Goal: Information Seeking & Learning: Learn about a topic

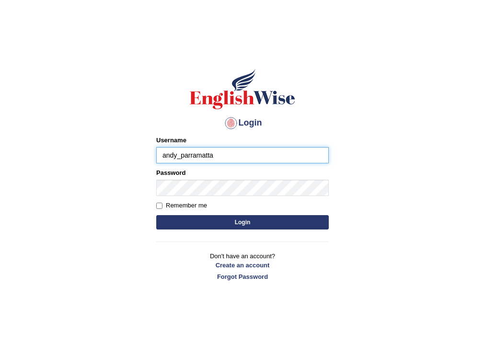
type input "andy_parramatta"
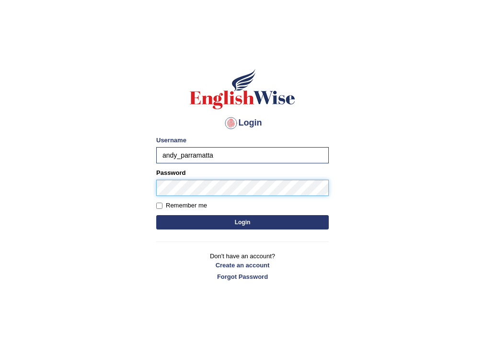
click at [156, 215] on button "Login" at bounding box center [242, 222] width 173 height 14
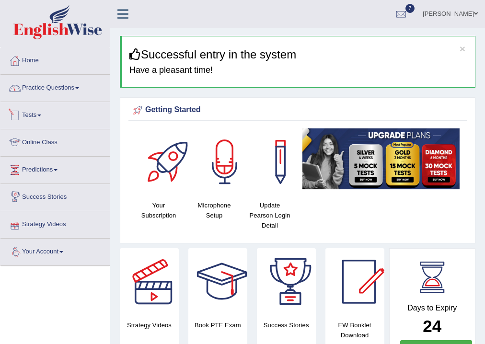
click at [71, 98] on link "Practice Questions" at bounding box center [54, 87] width 109 height 24
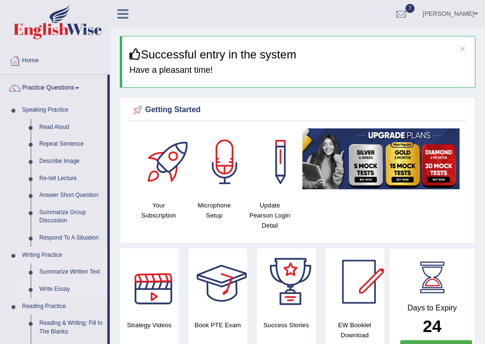
click at [67, 291] on link "Write Essay" at bounding box center [71, 289] width 72 height 17
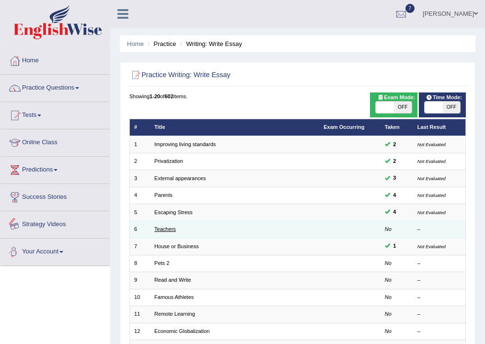
click at [157, 226] on link "Teachers" at bounding box center [165, 229] width 22 height 6
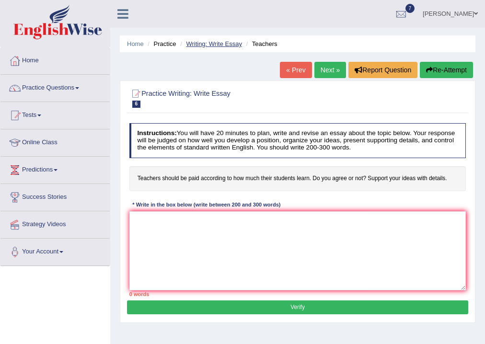
click at [199, 44] on link "Writing: Write Essay" at bounding box center [214, 43] width 56 height 7
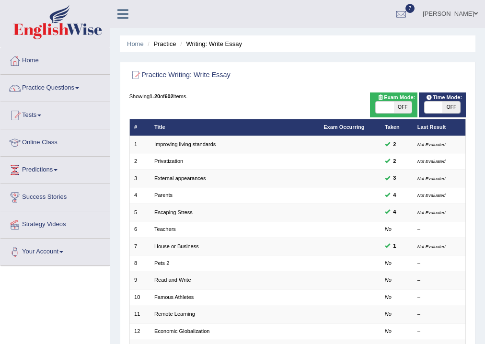
click at [441, 109] on span at bounding box center [434, 108] width 18 height 12
checkbox input "true"
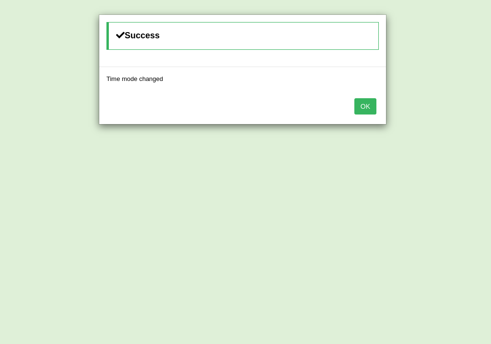
click at [369, 107] on button "OK" at bounding box center [365, 106] width 22 height 16
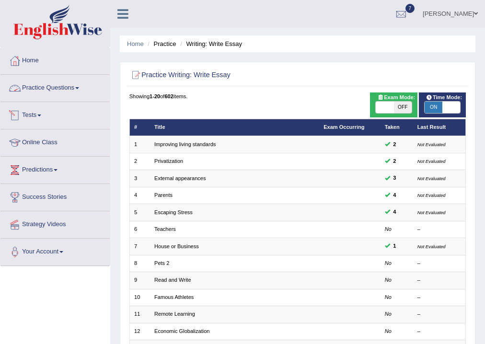
click at [66, 96] on link "Practice Questions" at bounding box center [54, 87] width 109 height 24
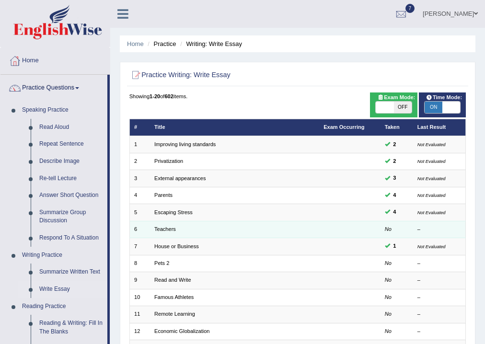
click at [179, 228] on td "Teachers" at bounding box center [234, 229] width 169 height 17
click at [170, 228] on link "Teachers" at bounding box center [165, 229] width 22 height 6
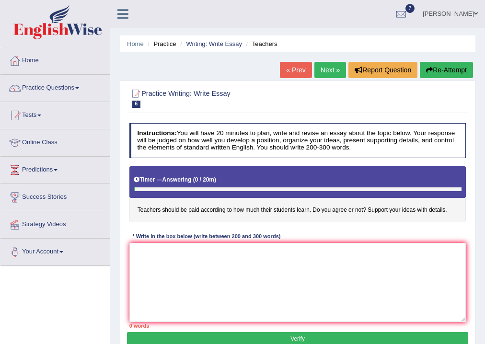
drag, startPoint x: 0, startPoint y: 0, endPoint x: 134, endPoint y: 93, distance: 162.7
click at [131, 92] on div at bounding box center [135, 94] width 12 height 12
click at [234, 239] on div "* Write in the box below (write between 200 and 300 words)" at bounding box center [206, 237] width 154 height 8
click at [242, 246] on textarea at bounding box center [297, 282] width 337 height 79
type textarea "T"
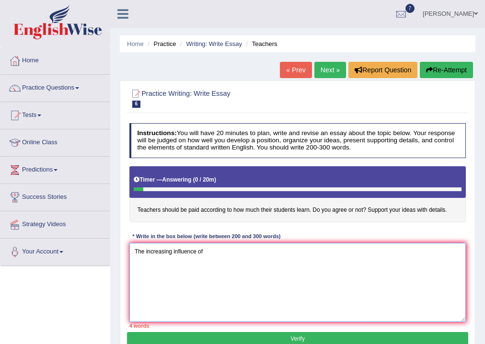
type textarea "The increasing influence of"
click at [166, 42] on li "Practice" at bounding box center [160, 43] width 31 height 9
drag, startPoint x: 166, startPoint y: 41, endPoint x: 177, endPoint y: 42, distance: 11.5
click at [168, 41] on li "Practice" at bounding box center [160, 43] width 31 height 9
click at [188, 42] on link "Writing: Write Essay" at bounding box center [214, 43] width 56 height 7
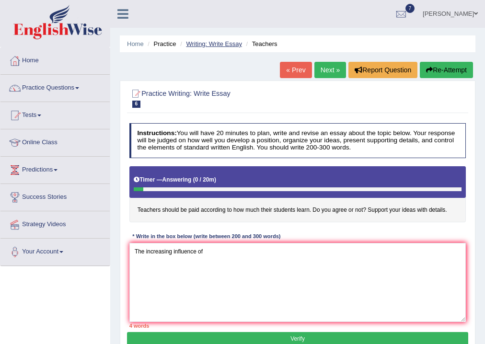
click at [188, 42] on link "Writing: Write Essay" at bounding box center [214, 43] width 56 height 7
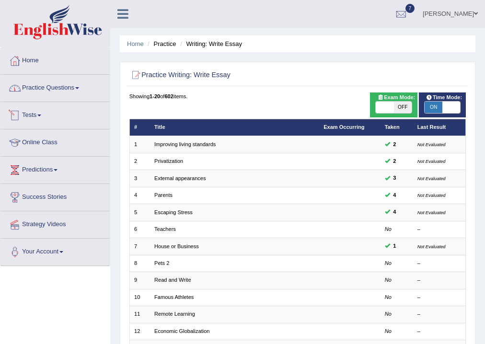
click at [66, 96] on link "Practice Questions" at bounding box center [54, 87] width 109 height 24
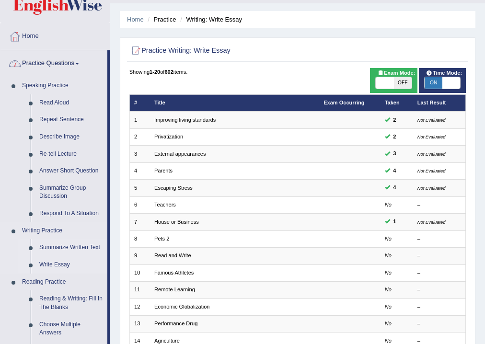
scroll to position [38, 0]
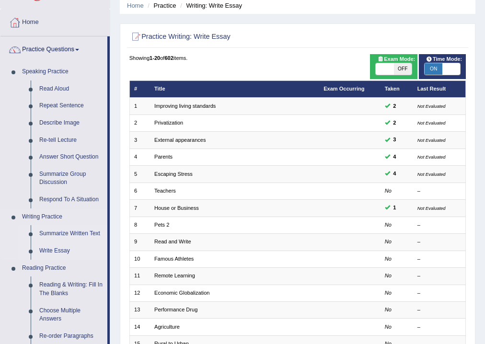
click at [71, 233] on link "Summarize Written Text" at bounding box center [71, 233] width 72 height 17
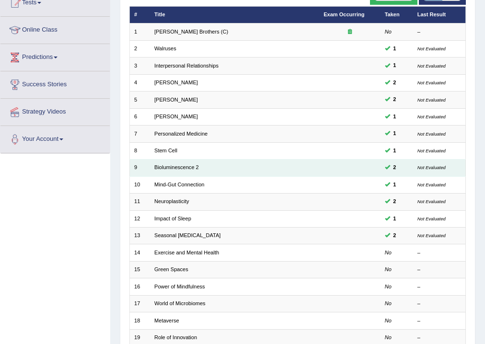
scroll to position [115, 0]
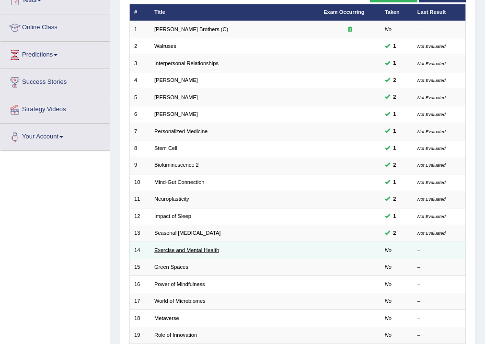
click at [210, 247] on link "Exercise and Mental Health" at bounding box center [186, 250] width 65 height 6
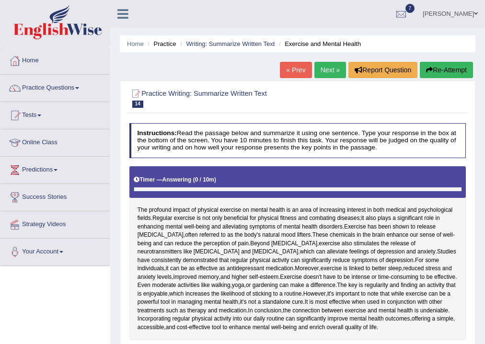
scroll to position [183, 0]
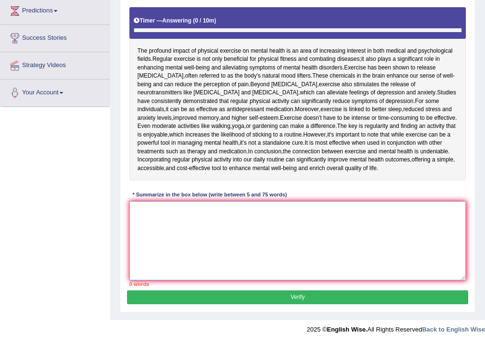
click at [228, 241] on textarea at bounding box center [297, 240] width 337 height 79
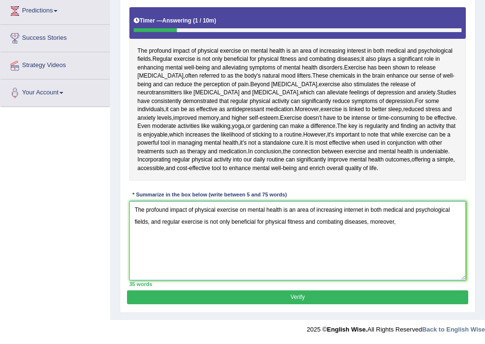
click at [194, 221] on textarea "The profound impact of physical exercise on mental health is an area of increas…" at bounding box center [297, 240] width 337 height 79
click at [194, 222] on textarea "The profound impact of physical exercise on mental health is an area of increas…" at bounding box center [297, 240] width 337 height 79
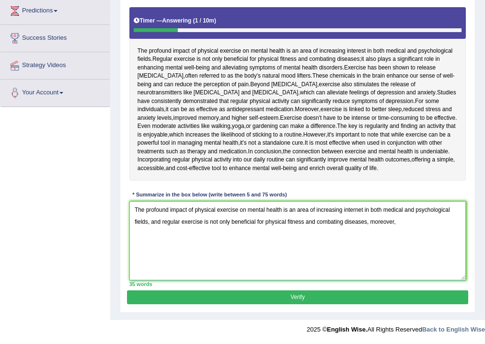
click at [194, 223] on textarea "The profound impact of physical exercise on mental health is an area of increas…" at bounding box center [297, 240] width 337 height 79
click at [207, 203] on textarea "The profound impact of physical exercise on mental health is an area of increas…" at bounding box center [297, 240] width 337 height 79
click at [198, 221] on textarea "The profound impact of physical exercise on mental health is an area of increas…" at bounding box center [297, 240] width 337 height 79
click at [405, 218] on textarea "The profound impact of physical exercise on mental health is an area of increas…" at bounding box center [297, 240] width 337 height 79
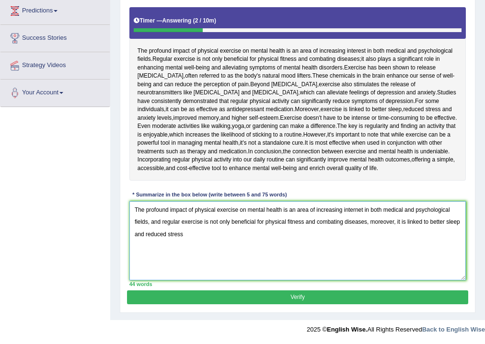
click at [434, 222] on textarea "The profound impact of physical exercise on mental health is an area of increas…" at bounding box center [297, 240] width 337 height 79
click at [149, 235] on textarea "The profound impact of physical exercise on mental health is an area of increas…" at bounding box center [297, 240] width 337 height 79
click at [240, 234] on textarea "The profound impact of physical exercise on mental health is an area of increas…" at bounding box center [297, 240] width 337 height 79
click at [211, 236] on textarea "The profound impact of physical exercise on mental health is an area of increas…" at bounding box center [297, 240] width 337 height 79
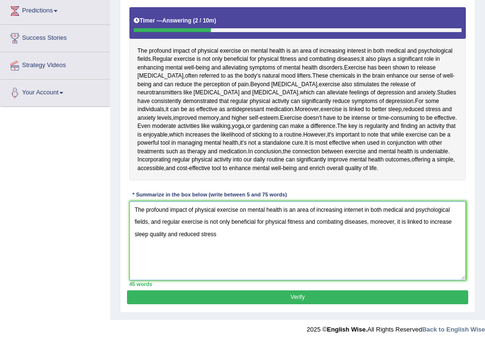
click at [211, 236] on textarea "The profound impact of physical exercise on mental health is an area of increas…" at bounding box center [297, 240] width 337 height 79
drag, startPoint x: 317, startPoint y: 237, endPoint x: 250, endPoint y: 241, distance: 66.3
click at [250, 241] on textarea "The profound impact of physical exercise on mental health is an area of increas…" at bounding box center [297, 240] width 337 height 79
click at [373, 235] on textarea "The profound impact of physical exercise on mental health is an area of increas…" at bounding box center [297, 240] width 337 height 79
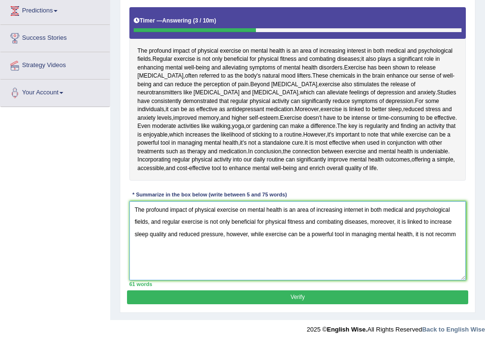
click at [309, 236] on textarea "The profound impact of physical exercise on mental health is an area of increas…" at bounding box center [297, 240] width 337 height 79
click at [325, 238] on textarea "The profound impact of physical exercise on mental health is an area of increas…" at bounding box center [297, 240] width 337 height 79
click at [319, 235] on textarea "The profound impact of physical exercise on mental health is an area of increas…" at bounding box center [297, 240] width 337 height 79
drag, startPoint x: 299, startPoint y: 236, endPoint x: 376, endPoint y: 237, distance: 77.7
click at [376, 237] on textarea "The profound impact of physical exercise on mental health is an area of increas…" at bounding box center [297, 240] width 337 height 79
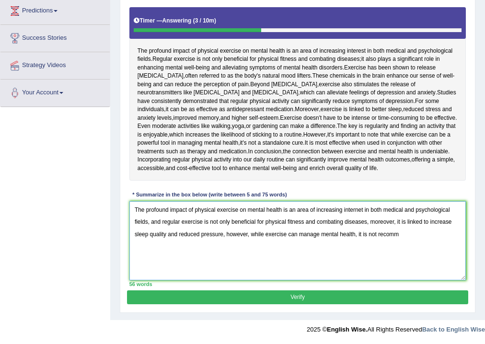
drag, startPoint x: 423, startPoint y: 243, endPoint x: 440, endPoint y: 239, distance: 17.8
click at [439, 240] on textarea "The profound impact of physical exercise on mental health is an area of increas…" at bounding box center [297, 240] width 337 height 79
click at [439, 237] on textarea "The profound impact of physical exercise on mental health is an area of increas…" at bounding box center [297, 240] width 337 height 79
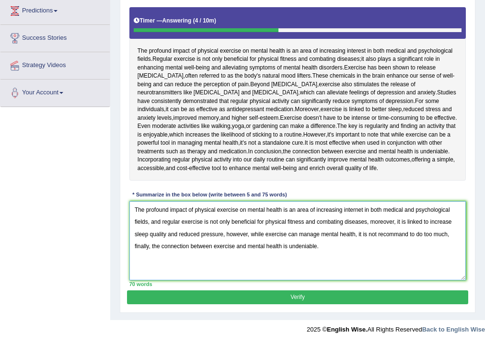
type textarea "The profound impact of physical exercise on mental health is an area of increas…"
click at [370, 292] on button "Verify" at bounding box center [297, 298] width 341 height 14
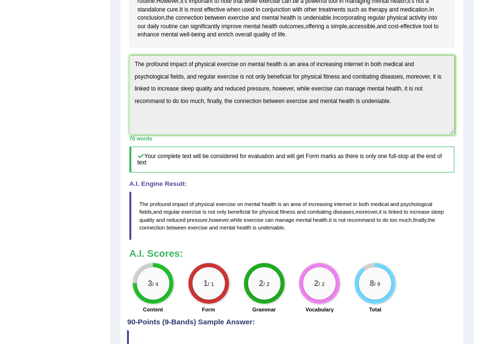
scroll to position [118, 0]
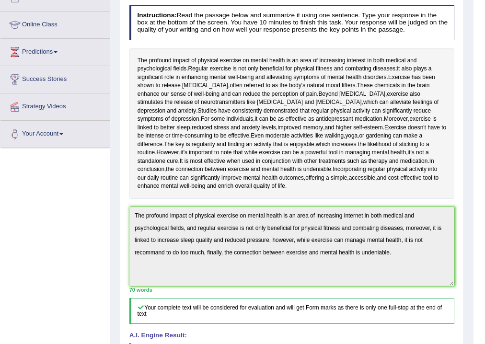
click at [302, 230] on div "Instructions: Read the passage below and summarize it using one sentence. Type …" at bounding box center [291, 235] width 329 height 469
click at [301, 230] on div "Instructions: Read the passage below and summarize it using one sentence. Type …" at bounding box center [291, 235] width 329 height 469
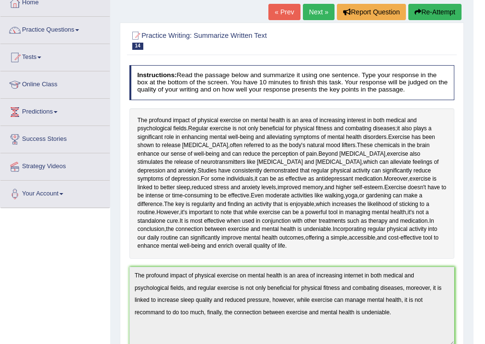
scroll to position [3, 0]
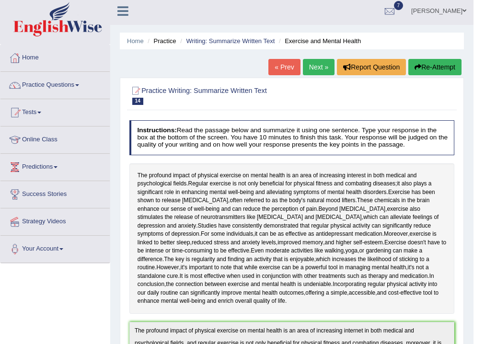
click at [417, 70] on icon "button" at bounding box center [418, 67] width 7 height 7
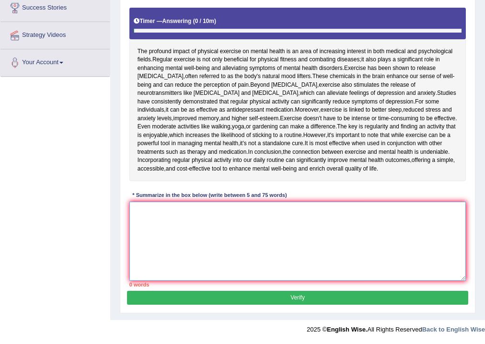
click at [265, 228] on textarea at bounding box center [297, 241] width 337 height 79
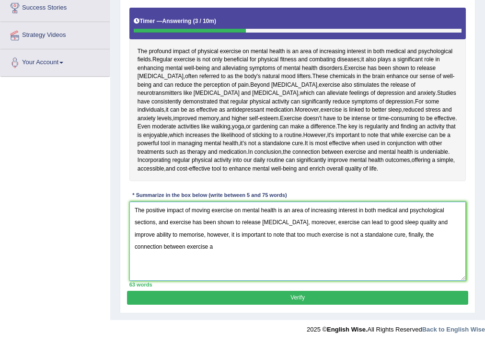
click at [416, 236] on textarea "The positive impact of moving exercise on mental health is an area of increasin…" at bounding box center [297, 241] width 337 height 79
click at [416, 235] on textarea "The positive impact of moving exercise on mental health is an area of increasin…" at bounding box center [297, 241] width 337 height 79
click at [415, 239] on textarea "The positive impact of moving exercise on mental health is an area of increasin…" at bounding box center [297, 241] width 337 height 79
click at [363, 255] on textarea "The positive impact of moving exercise on mental health is an area of increasin…" at bounding box center [297, 241] width 337 height 79
type textarea "The positive impact of moving exercise on mental health is an area of increasin…"
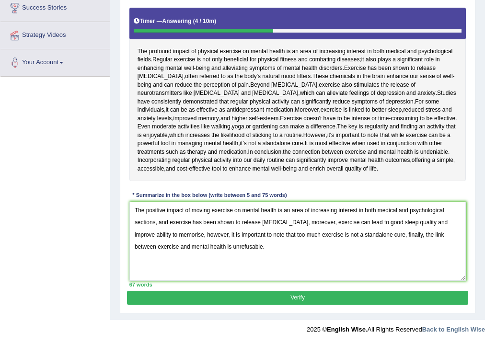
click at [335, 292] on button "Verify" at bounding box center [297, 298] width 341 height 14
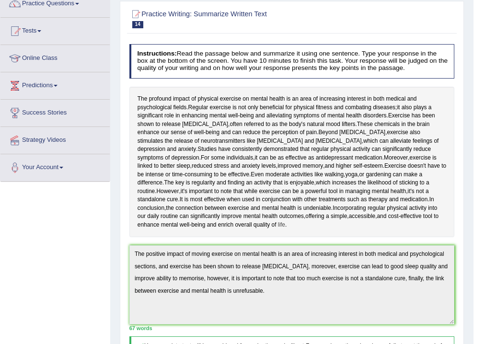
scroll to position [0, 0]
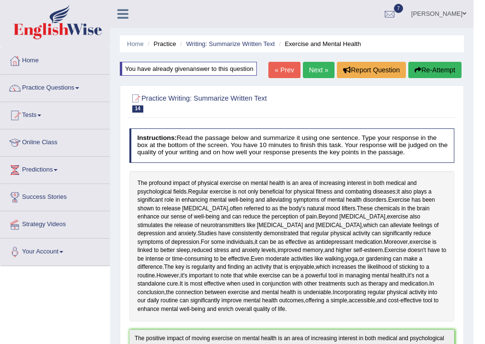
click at [429, 75] on button "Re-Attempt" at bounding box center [435, 70] width 53 height 16
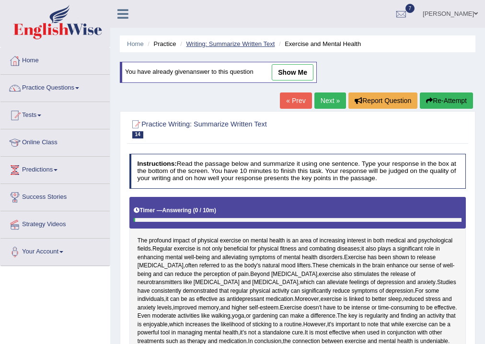
click at [244, 42] on link "Writing: Summarize Written Text" at bounding box center [230, 43] width 89 height 7
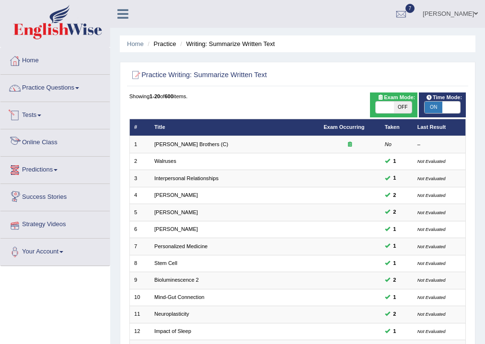
click at [66, 102] on link "Tests" at bounding box center [54, 114] width 109 height 24
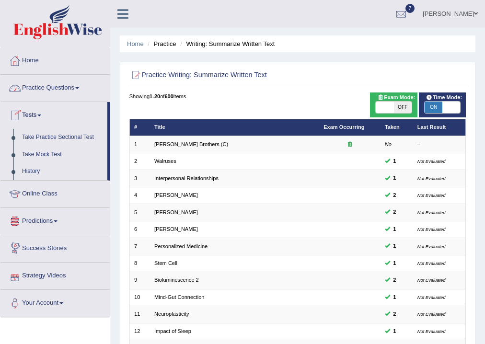
click at [70, 95] on link "Practice Questions" at bounding box center [54, 87] width 109 height 24
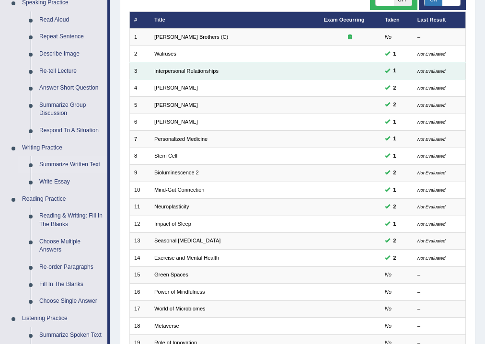
scroll to position [269, 0]
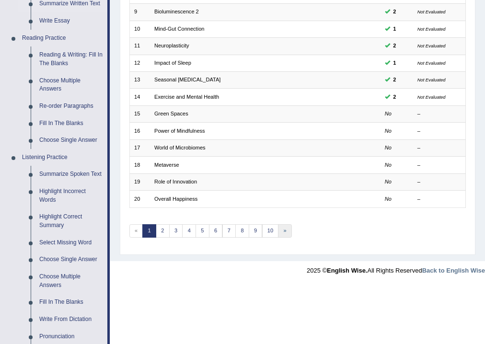
click at [286, 228] on link "»" at bounding box center [285, 230] width 14 height 13
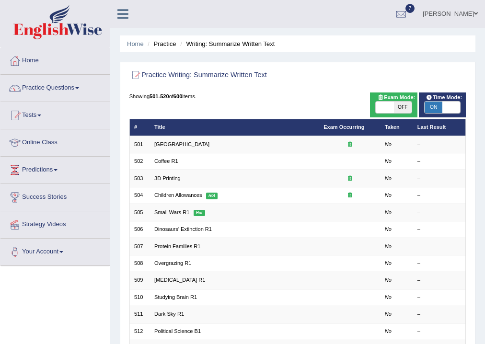
scroll to position [200, 0]
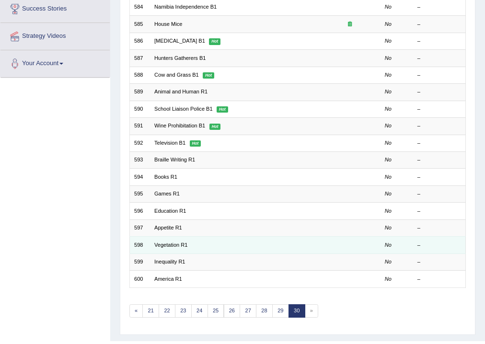
scroll to position [169, 0]
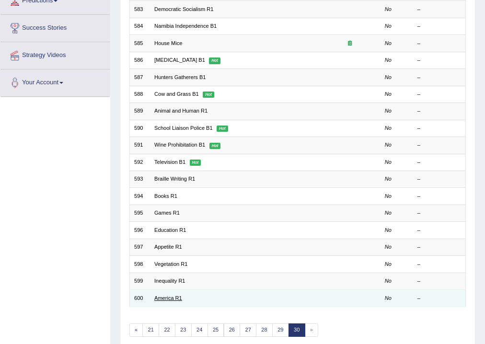
click at [176, 295] on link "America R1" at bounding box center [168, 298] width 28 height 6
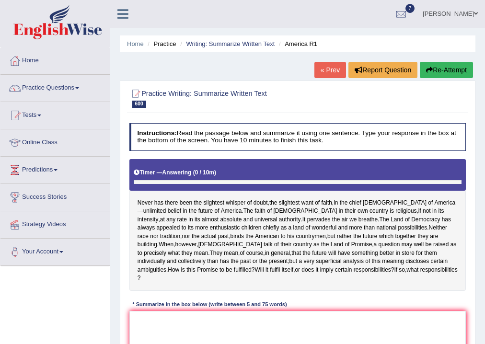
scroll to position [159, 0]
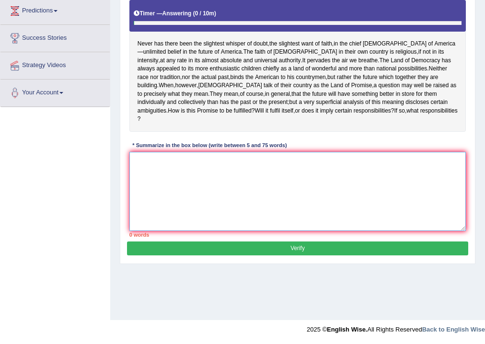
click at [263, 211] on textarea at bounding box center [297, 191] width 337 height 79
type textarea "n"
type textarea "N"
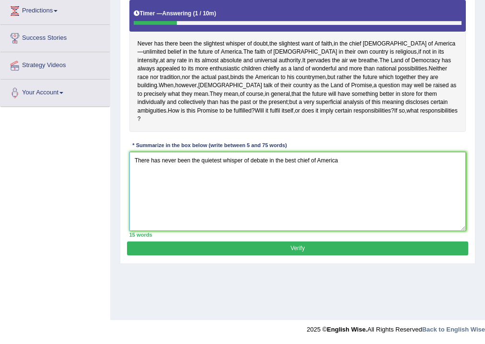
drag, startPoint x: 349, startPoint y: 180, endPoint x: 299, endPoint y: 183, distance: 49.9
click at [299, 183] on textarea "There has never been the quietest whisper of debate in the best chief of America" at bounding box center [297, 191] width 337 height 79
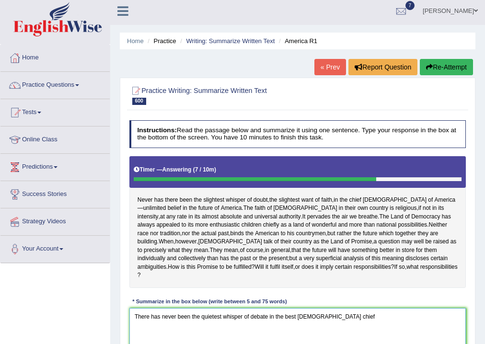
scroll to position [0, 0]
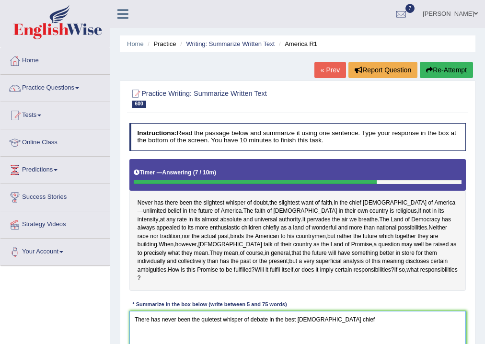
type textarea "There has never been the quietest whisper of debate in the best [DEMOGRAPHIC_DA…"
click at [435, 73] on button "Re-Attempt" at bounding box center [446, 70] width 53 height 16
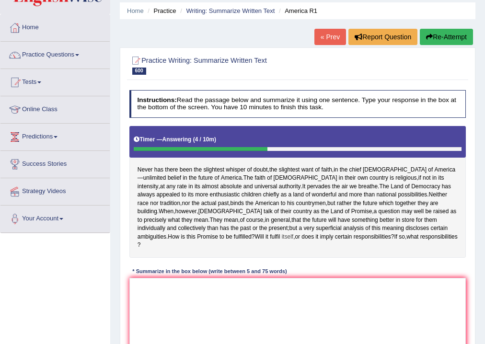
scroll to position [77, 0]
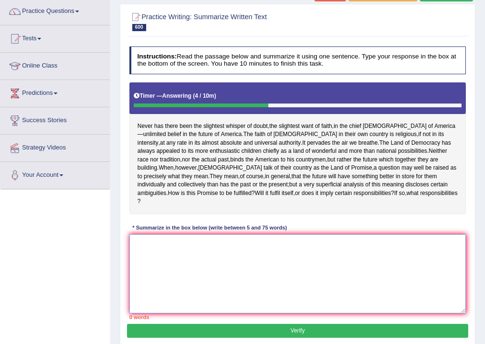
click at [286, 270] on textarea at bounding box center [297, 274] width 337 height 79
type textarea "N"
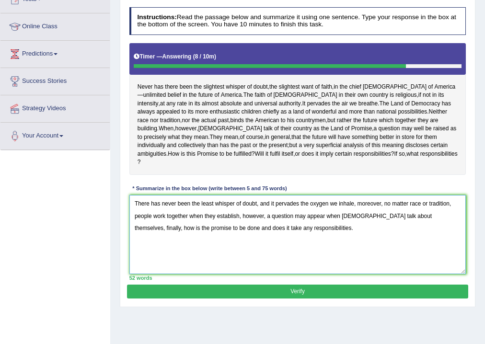
scroll to position [153, 0]
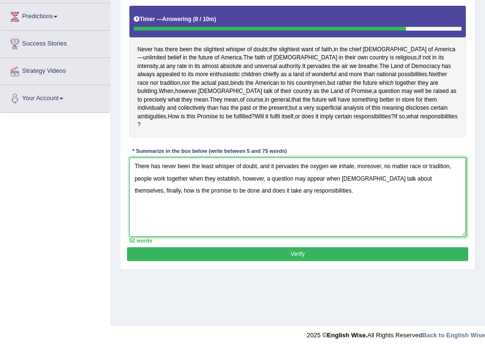
type textarea "There has never been the least whisper of doubt, and it pervades the oxygen we …"
click at [281, 261] on button "Verify" at bounding box center [297, 254] width 341 height 14
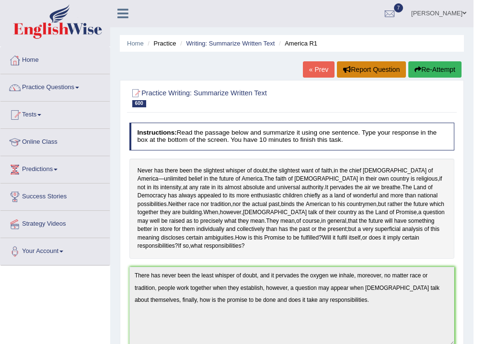
scroll to position [0, 0]
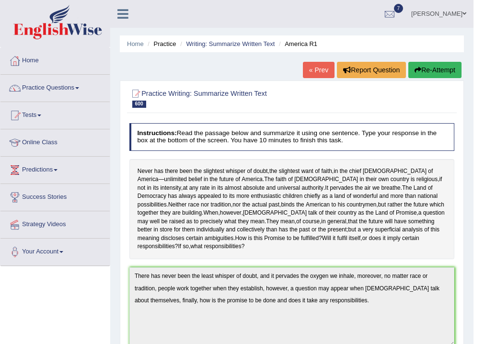
click at [323, 68] on link "« Prev" at bounding box center [319, 70] width 32 height 16
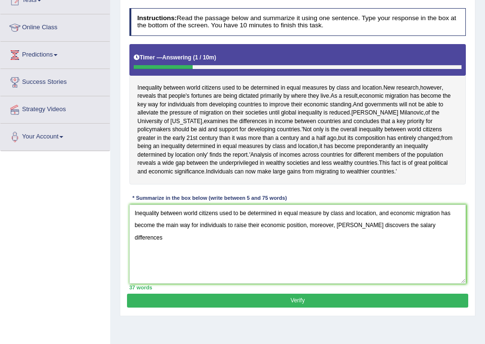
click at [255, 248] on textarea "Inequality between world citizens used to be determined in equal measure by cla…" at bounding box center [297, 244] width 337 height 79
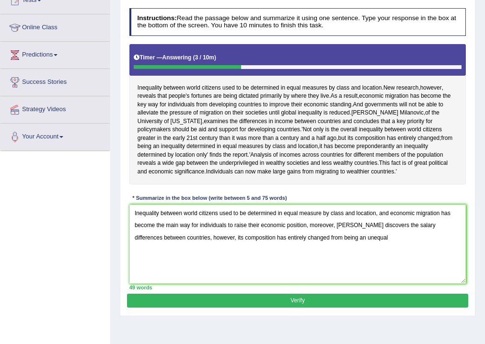
click at [336, 245] on textarea "Inequality between world citizens used to be determined in equal measure by cla…" at bounding box center [297, 244] width 337 height 79
drag, startPoint x: 332, startPoint y: 248, endPoint x: 336, endPoint y: 252, distance: 5.1
click at [336, 252] on textarea "Inequality between world citizens used to be determined in equal measure by cla…" at bounding box center [297, 244] width 337 height 79
click at [338, 250] on textarea "Inequality between world citizens used to be determined in equal measure by cla…" at bounding box center [297, 244] width 337 height 79
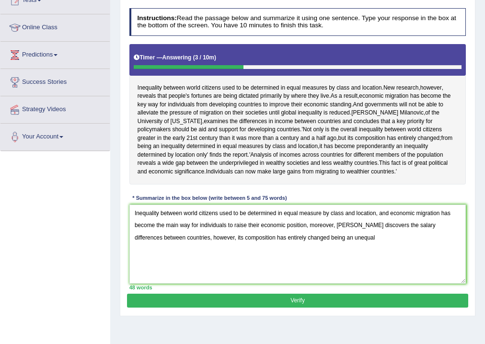
click at [339, 249] on textarea "Inequality between world citizens used to be determined in equal measure by cla…" at bounding box center [297, 244] width 337 height 79
click at [398, 246] on textarea "Inequality between world citizens used to be determined in equal measure by cla…" at bounding box center [297, 244] width 337 height 79
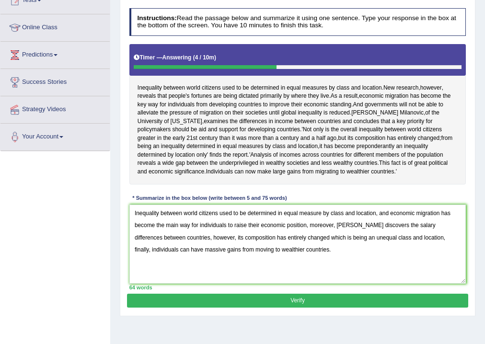
type textarea "Inequality between world citizens used to be determined in equal measure by cla…"
click at [405, 292] on div "64 words" at bounding box center [297, 288] width 337 height 8
click at [408, 294] on div "Instructions: Read the passage below and summarize it using one sentence. Type …" at bounding box center [297, 149] width 341 height 290
click at [409, 306] on button "Verify" at bounding box center [297, 301] width 341 height 14
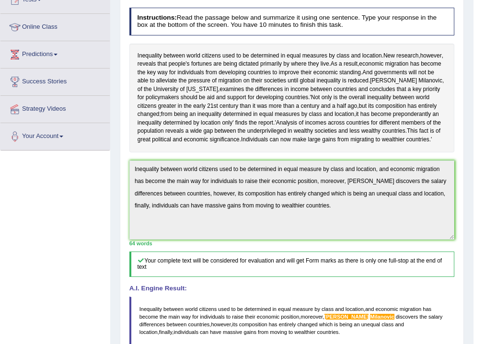
scroll to position [115, 0]
click at [79, 139] on div "Toggle navigation Home Practice Questions Speaking Practice Read Aloud Repeat S…" at bounding box center [237, 215] width 474 height 660
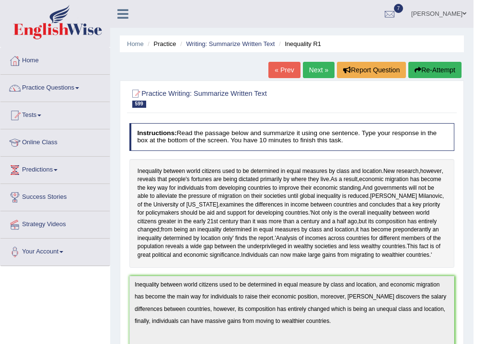
click at [435, 67] on button "Re-Attempt" at bounding box center [435, 70] width 53 height 16
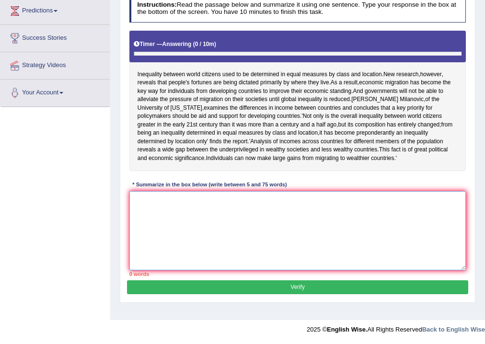
click at [330, 246] on textarea at bounding box center [297, 230] width 337 height 79
paste textarea "Inequality between world citizens used to be determined in equal measure by cla…"
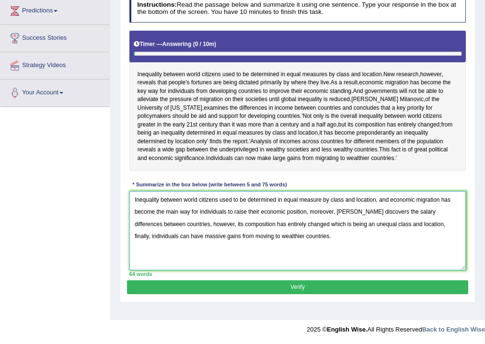
click at [359, 218] on textarea "Inequality between world citizens used to be determined in equal measure by cla…" at bounding box center [297, 230] width 337 height 79
drag, startPoint x: 379, startPoint y: 220, endPoint x: 337, endPoint y: 223, distance: 42.4
click at [337, 223] on textarea "Inequality between world citizens used to be determined in equal measure by cla…" at bounding box center [297, 230] width 337 height 79
type textarea "Inequality between world citizens used to be determined in equal measure by cla…"
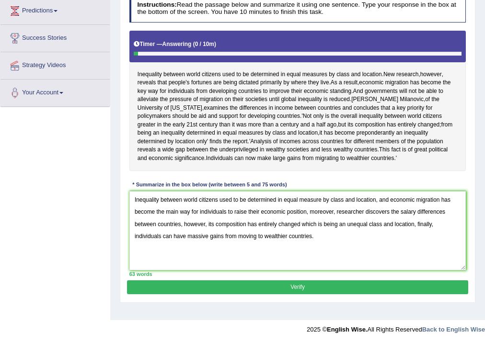
click at [388, 288] on button "Verify" at bounding box center [297, 288] width 341 height 14
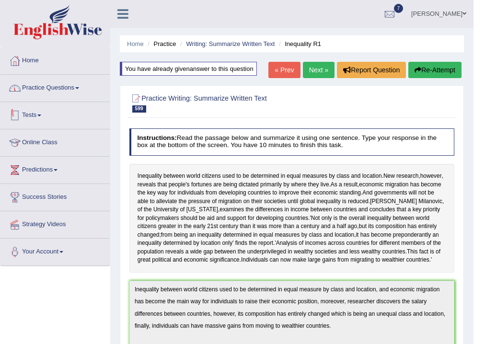
click at [80, 91] on link "Practice Questions" at bounding box center [54, 87] width 109 height 24
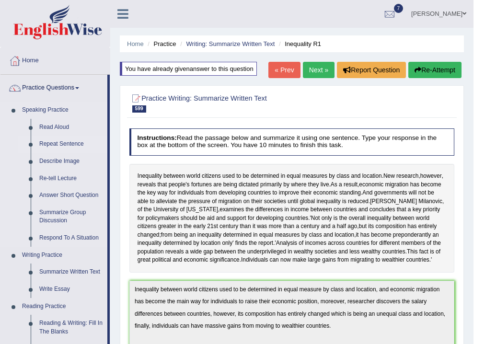
click at [70, 141] on link "Repeat Sentence" at bounding box center [71, 144] width 72 height 17
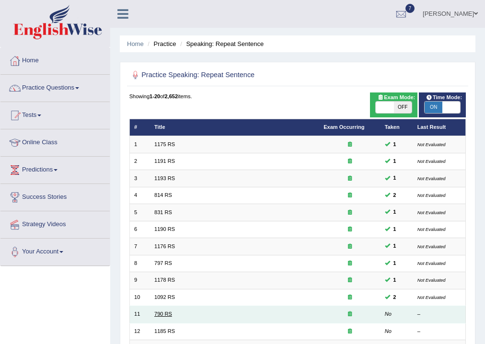
click at [167, 311] on link "790 RS" at bounding box center [163, 314] width 18 height 6
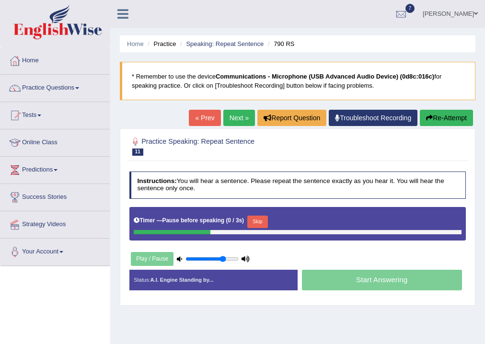
click at [268, 224] on button "Skip" at bounding box center [257, 222] width 21 height 12
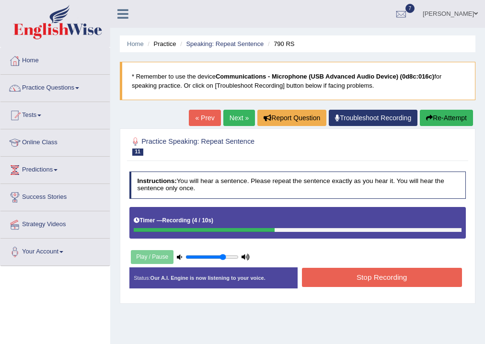
click at [328, 273] on button "Stop Recording" at bounding box center [382, 277] width 160 height 19
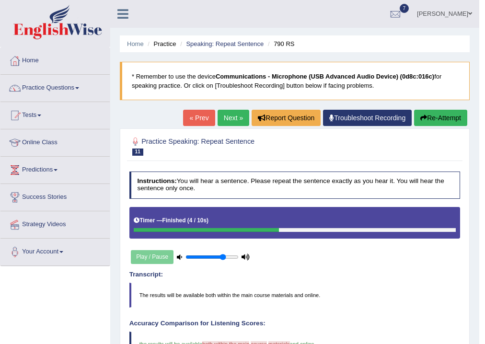
click at [428, 112] on button "Re-Attempt" at bounding box center [440, 118] width 53 height 16
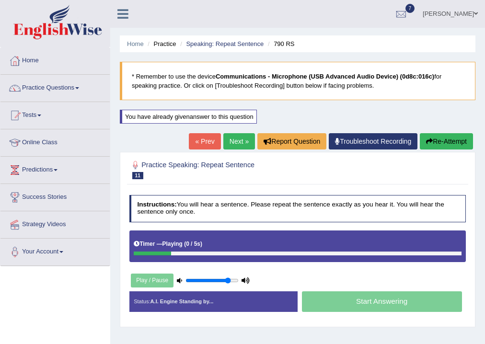
type input "0.85"
click at [228, 280] on input "range" at bounding box center [212, 281] width 53 height 7
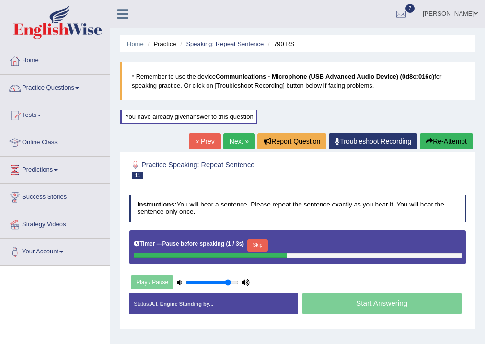
click at [261, 241] on button "Skip" at bounding box center [257, 245] width 21 height 12
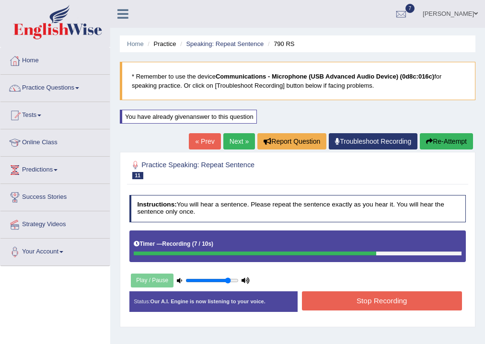
click at [317, 295] on button "Stop Recording" at bounding box center [382, 301] width 160 height 19
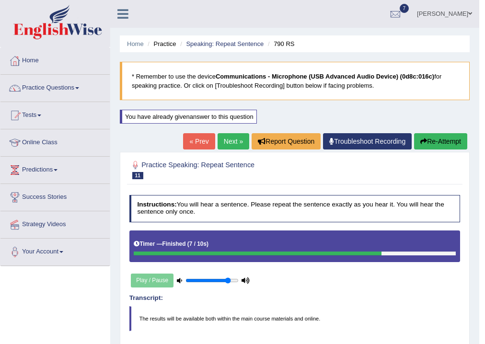
click at [424, 148] on button "Re-Attempt" at bounding box center [440, 141] width 53 height 16
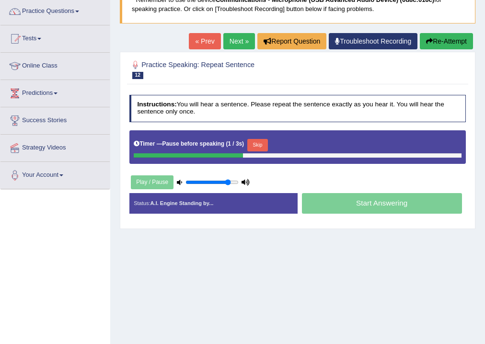
click at [262, 141] on button "Skip" at bounding box center [257, 145] width 21 height 12
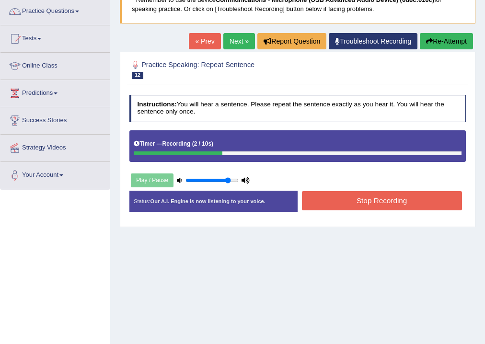
click at [399, 199] on button "Stop Recording" at bounding box center [382, 200] width 160 height 19
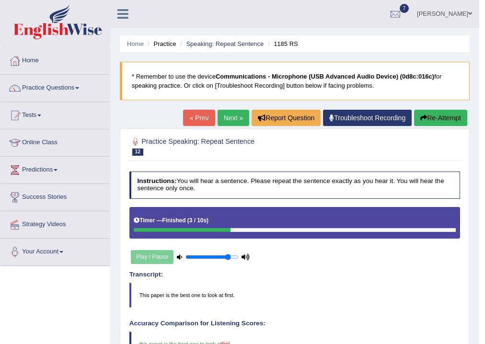
click at [430, 124] on button "Re-Attempt" at bounding box center [440, 118] width 53 height 16
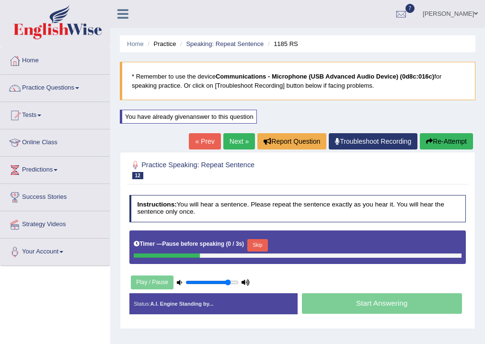
click at [259, 245] on button "Skip" at bounding box center [257, 245] width 21 height 12
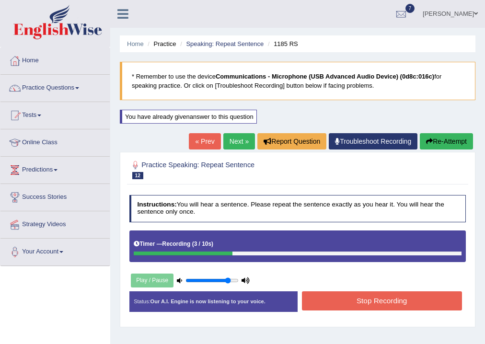
click at [347, 301] on button "Stop Recording" at bounding box center [382, 301] width 160 height 19
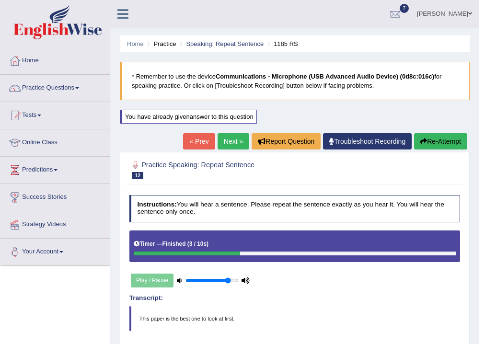
click at [443, 141] on button "Re-Attempt" at bounding box center [440, 141] width 53 height 16
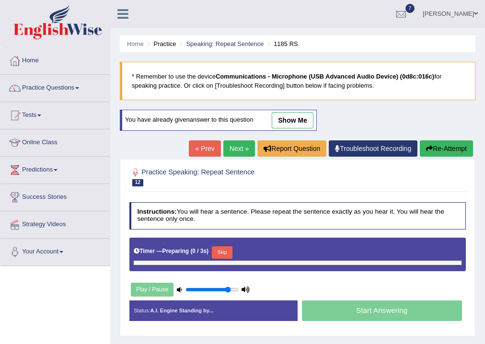
click at [340, 306] on div "Start Answering" at bounding box center [382, 312] width 168 height 23
click at [222, 247] on button "Skip" at bounding box center [222, 252] width 21 height 12
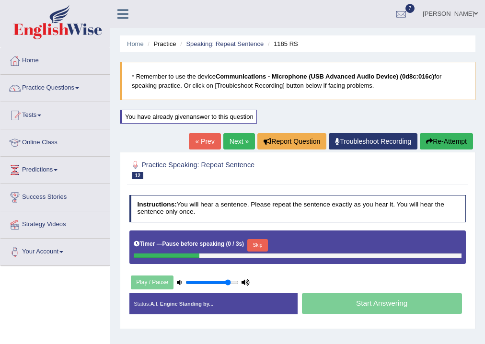
click at [251, 240] on button "Skip" at bounding box center [257, 245] width 21 height 12
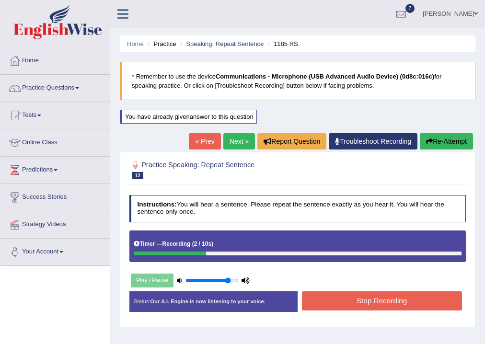
click at [337, 298] on button "Stop Recording" at bounding box center [382, 301] width 160 height 19
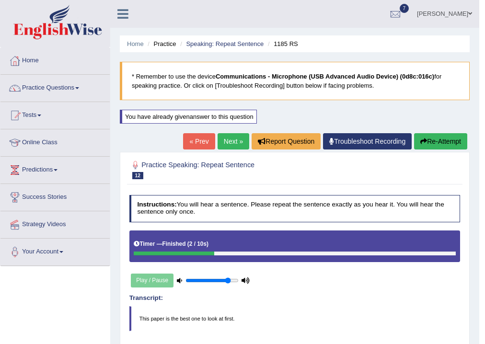
click at [431, 143] on button "Re-Attempt" at bounding box center [440, 141] width 53 height 16
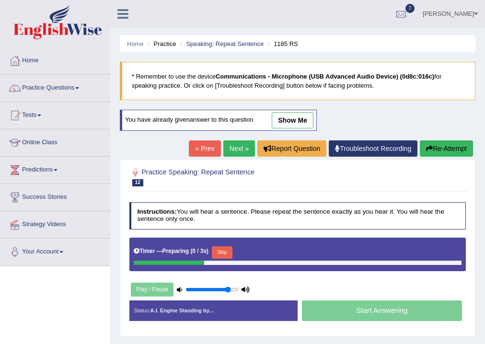
click at [223, 251] on button "Skip" at bounding box center [222, 252] width 21 height 12
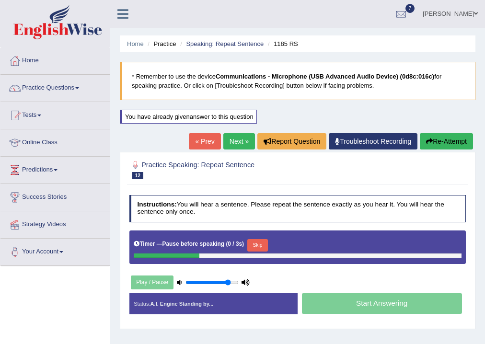
click at [254, 242] on button "Skip" at bounding box center [257, 245] width 21 height 12
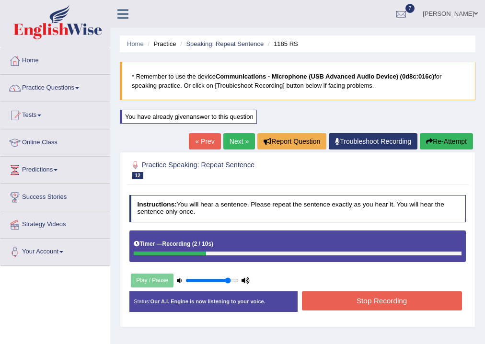
click at [332, 296] on button "Stop Recording" at bounding box center [382, 301] width 160 height 19
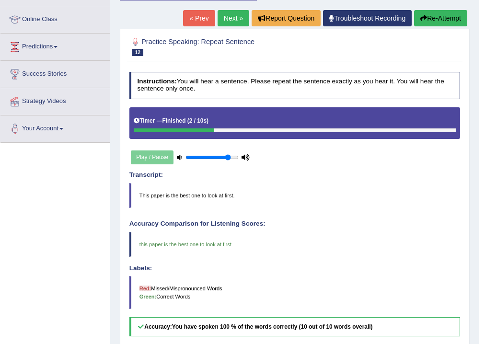
scroll to position [77, 0]
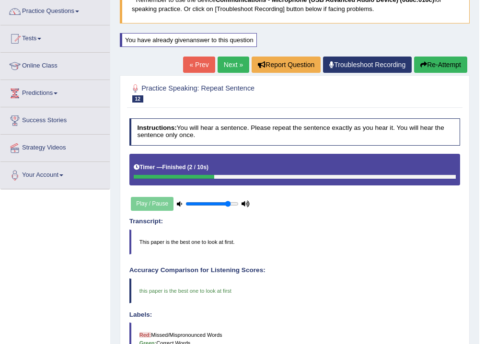
click at [433, 60] on button "Re-Attempt" at bounding box center [440, 65] width 53 height 16
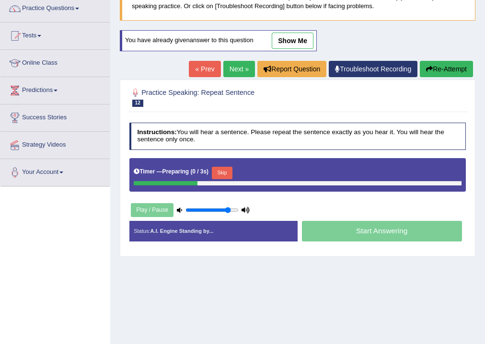
click at [224, 171] on button "Skip" at bounding box center [222, 173] width 21 height 12
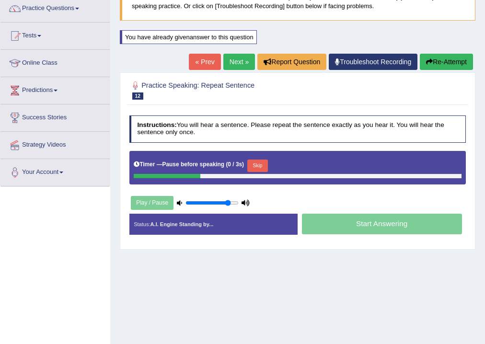
click at [255, 160] on button "Skip" at bounding box center [257, 166] width 21 height 12
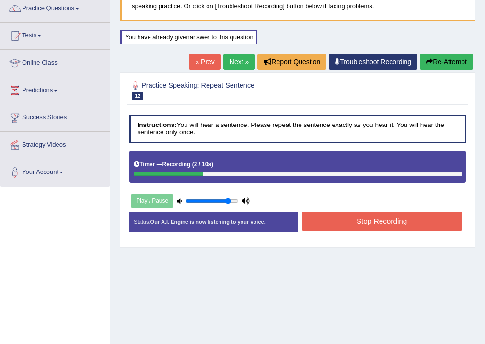
click at [345, 217] on button "Stop Recording" at bounding box center [382, 221] width 160 height 19
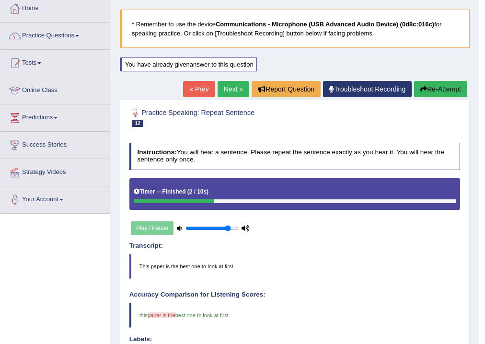
scroll to position [41, 0]
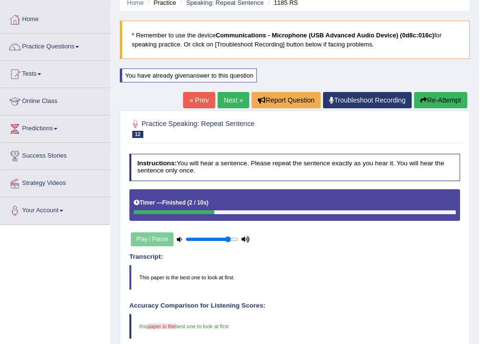
click at [227, 98] on link "Next »" at bounding box center [234, 100] width 32 height 16
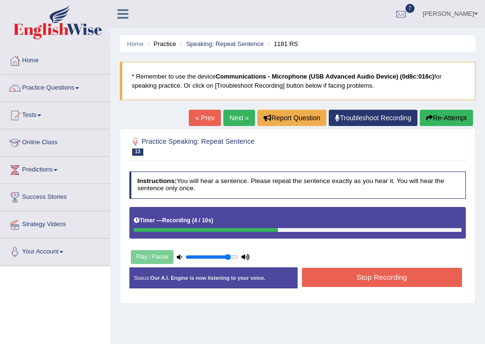
click at [382, 277] on button "Stop Recording" at bounding box center [382, 277] width 160 height 19
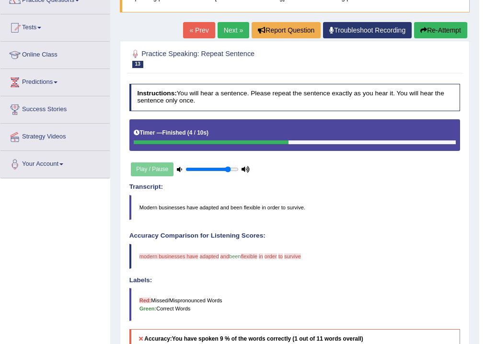
scroll to position [48, 0]
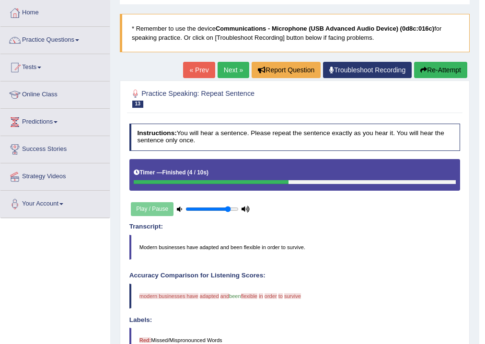
click at [421, 69] on icon "button" at bounding box center [424, 70] width 7 height 7
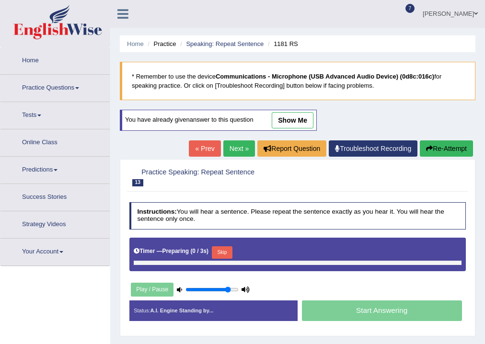
click at [218, 246] on button "Skip" at bounding box center [222, 252] width 21 height 12
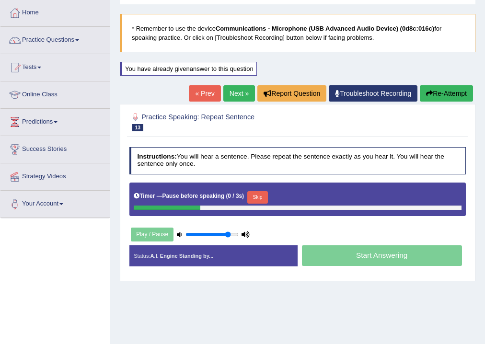
click at [265, 198] on button "Skip" at bounding box center [257, 197] width 21 height 12
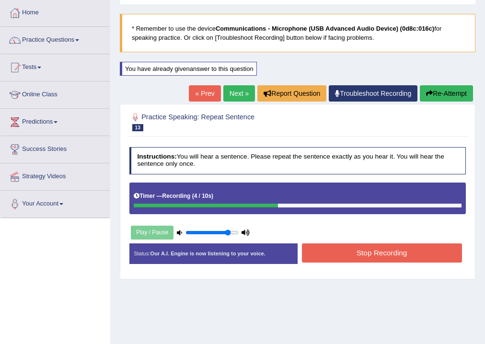
click at [372, 255] on button "Stop Recording" at bounding box center [382, 253] width 160 height 19
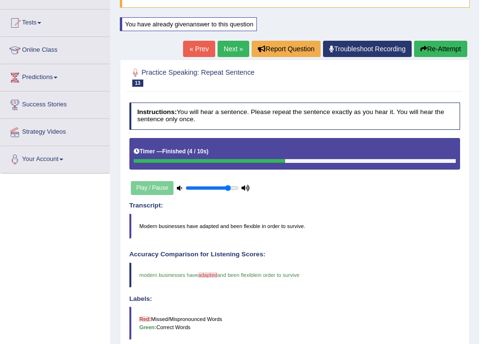
scroll to position [86, 0]
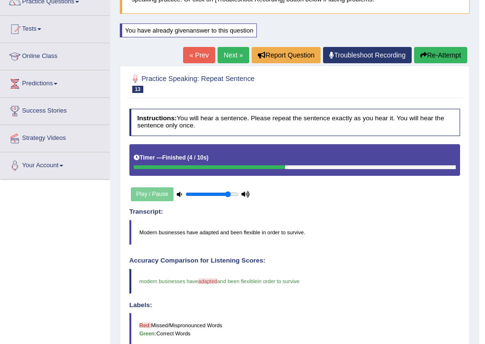
click at [227, 57] on link "Next »" at bounding box center [234, 55] width 32 height 16
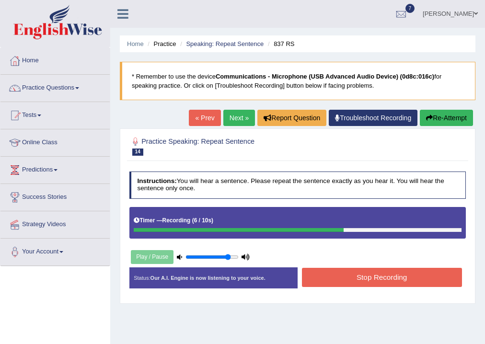
click at [316, 275] on button "Stop Recording" at bounding box center [382, 277] width 160 height 19
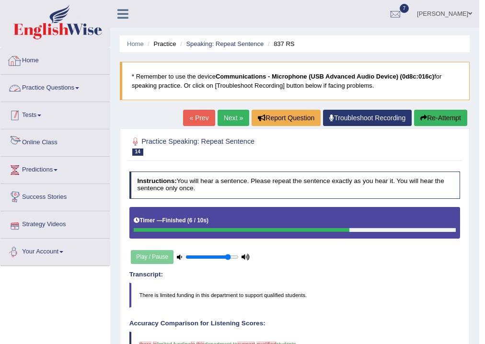
click at [66, 92] on link "Practice Questions" at bounding box center [54, 87] width 109 height 24
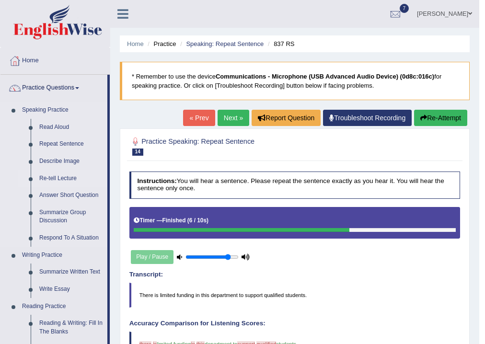
click at [67, 172] on link "Re-tell Lecture" at bounding box center [71, 178] width 72 height 17
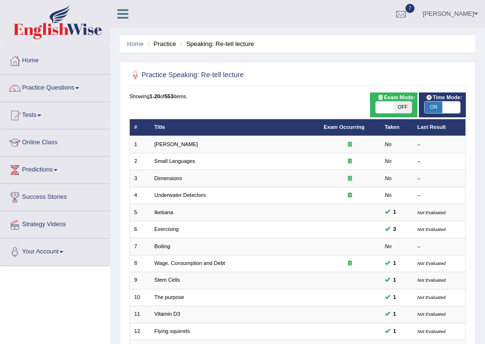
click at [58, 85] on link "Practice Questions" at bounding box center [54, 87] width 109 height 24
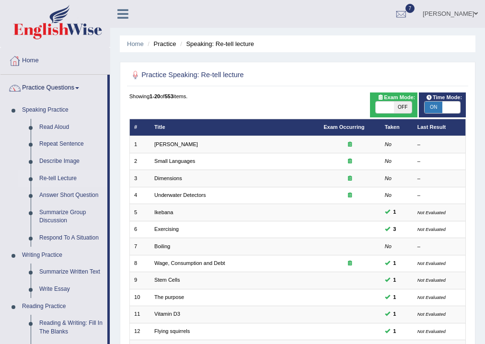
click at [35, 65] on link "Home" at bounding box center [54, 59] width 109 height 24
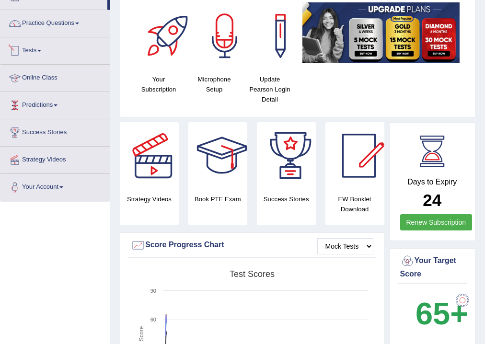
click at [37, 47] on link "Tests" at bounding box center [54, 49] width 109 height 24
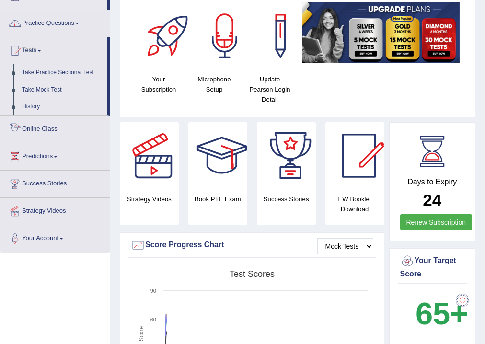
click at [51, 91] on link "Take Mock Test" at bounding box center [63, 90] width 90 height 17
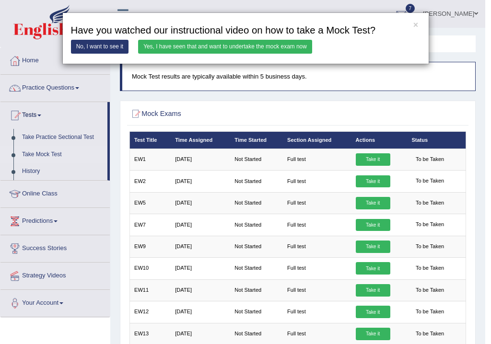
click at [179, 102] on div "× Have you watched our instructional video on how to take a Mock Test? No, I wa…" at bounding box center [245, 172] width 491 height 344
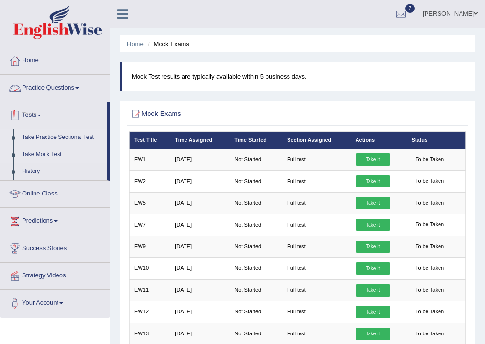
click at [61, 136] on link "Take Practice Sectional Test" at bounding box center [63, 137] width 90 height 17
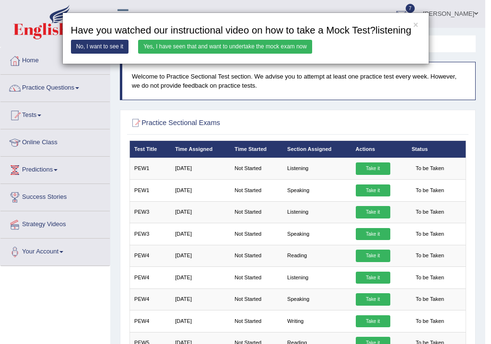
click at [219, 51] on link "Yes, I have seen that and want to undertake the mock exam now" at bounding box center [225, 47] width 174 height 14
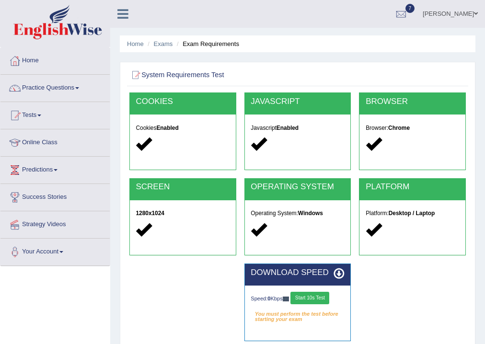
click at [317, 299] on button "Start 10s Test" at bounding box center [310, 298] width 39 height 12
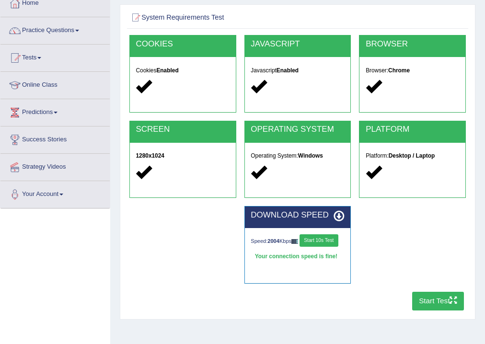
scroll to position [153, 0]
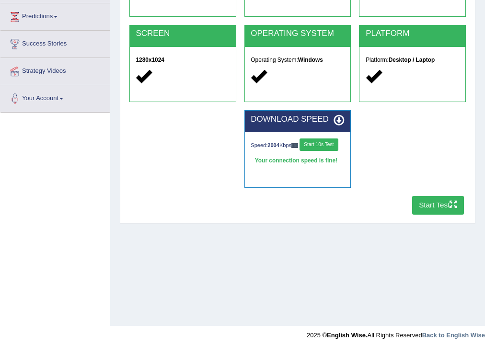
click at [434, 207] on button "Start Test" at bounding box center [438, 205] width 52 height 19
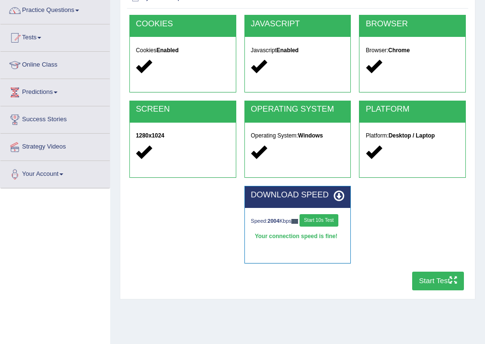
scroll to position [0, 0]
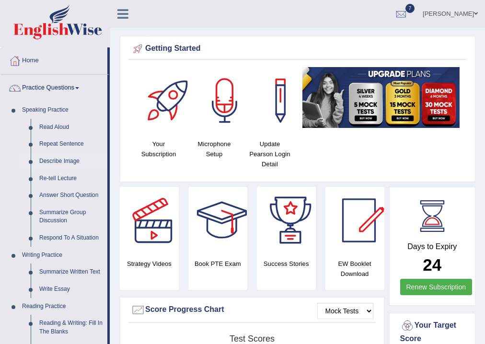
click at [71, 160] on link "Describe Image" at bounding box center [71, 161] width 72 height 17
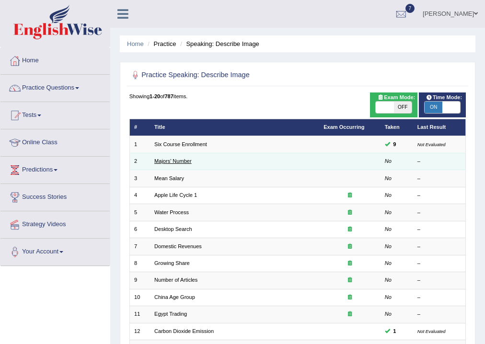
click at [179, 161] on link "Majors' Number" at bounding box center [172, 161] width 37 height 6
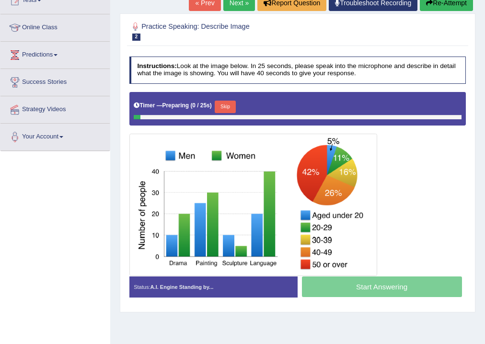
scroll to position [115, 0]
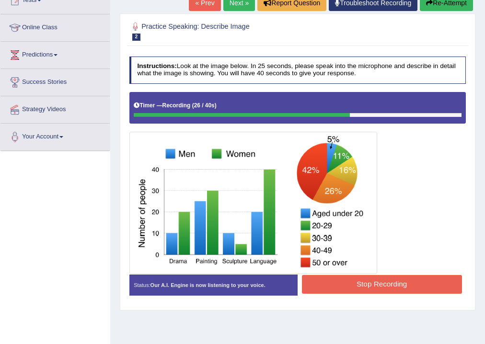
click at [404, 281] on button "Stop Recording" at bounding box center [382, 284] width 160 height 19
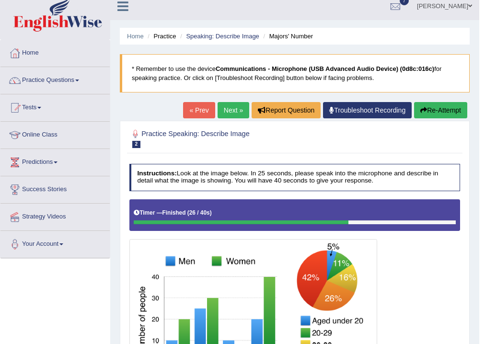
scroll to position [0, 0]
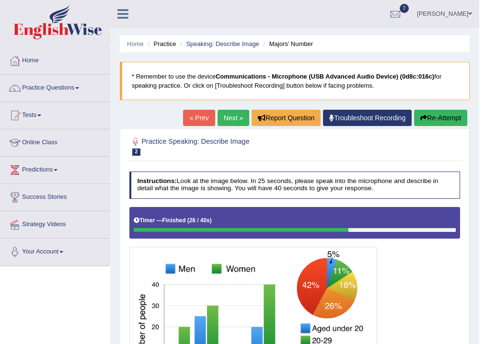
click at [434, 116] on button "Re-Attempt" at bounding box center [440, 118] width 53 height 16
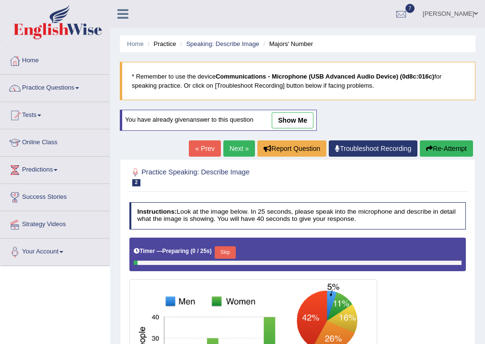
drag, startPoint x: 223, startPoint y: 251, endPoint x: 228, endPoint y: 249, distance: 5.2
click at [223, 251] on button "Skip" at bounding box center [225, 252] width 21 height 12
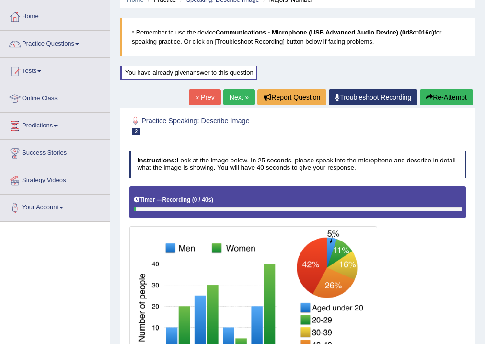
scroll to position [115, 0]
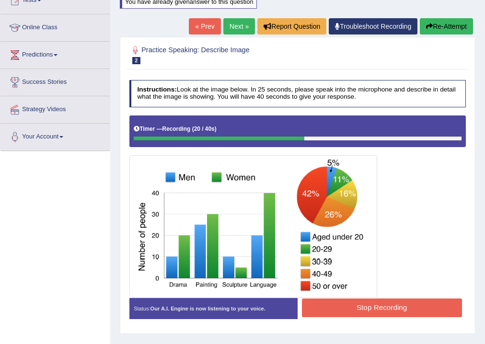
drag, startPoint x: 425, startPoint y: 199, endPoint x: 355, endPoint y: 260, distance: 92.8
click at [380, 299] on button "Stop Recording" at bounding box center [382, 308] width 160 height 19
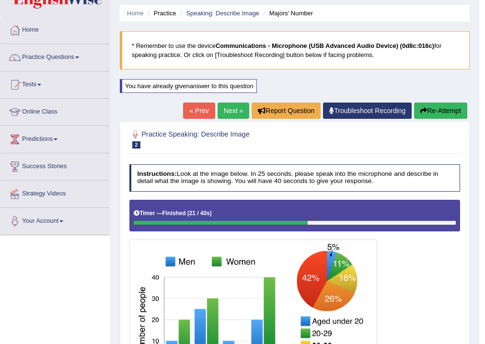
scroll to position [38, 0]
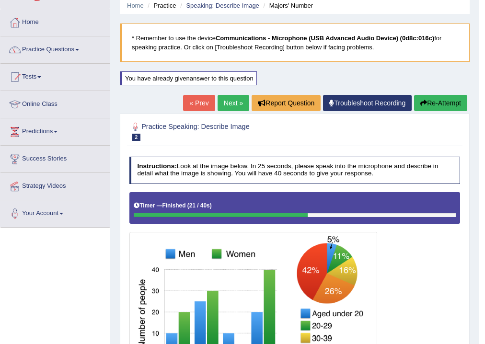
click at [439, 104] on button "Re-Attempt" at bounding box center [440, 103] width 53 height 16
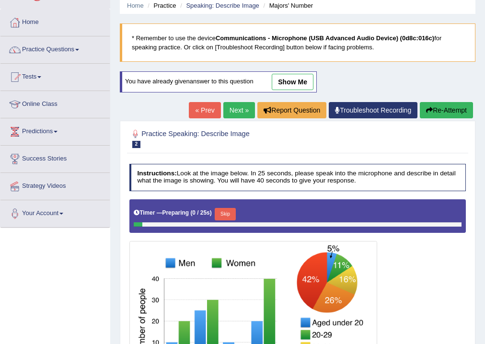
click at [228, 209] on button "Skip" at bounding box center [225, 214] width 21 height 12
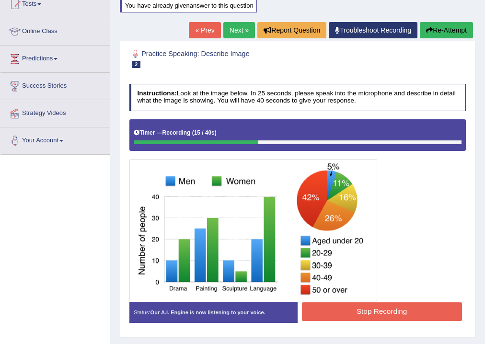
scroll to position [115, 0]
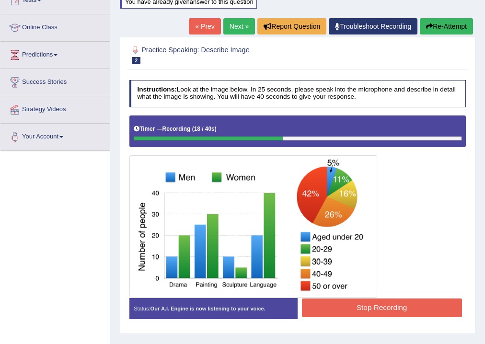
click at [377, 306] on button "Stop Recording" at bounding box center [382, 308] width 160 height 19
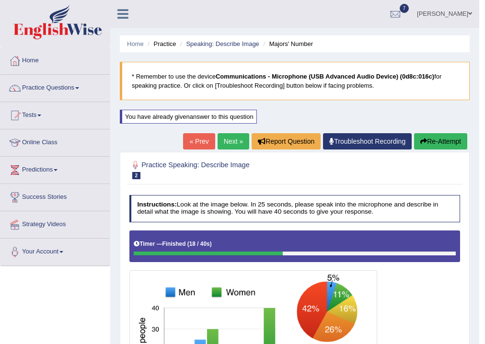
scroll to position [0, 0]
click at [229, 139] on link "Next »" at bounding box center [234, 141] width 32 height 16
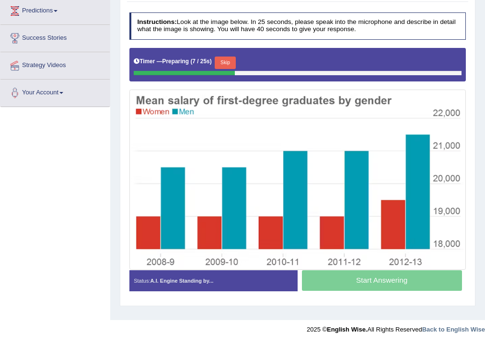
click at [227, 61] on button "Skip" at bounding box center [225, 63] width 21 height 12
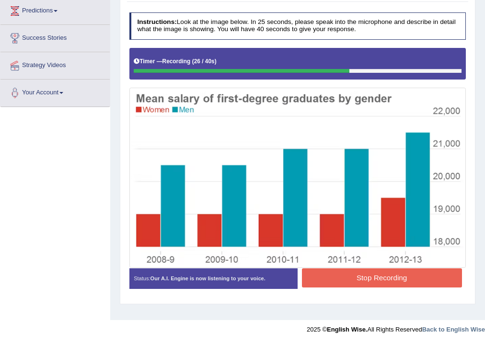
click at [364, 272] on button "Stop Recording" at bounding box center [382, 278] width 160 height 19
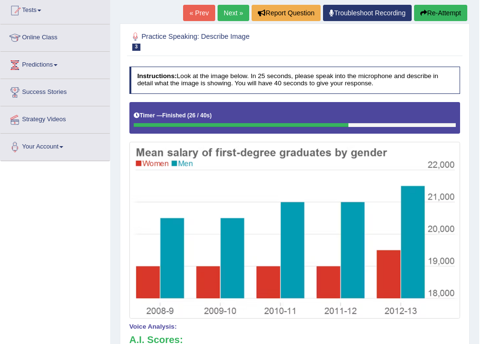
scroll to position [81, 0]
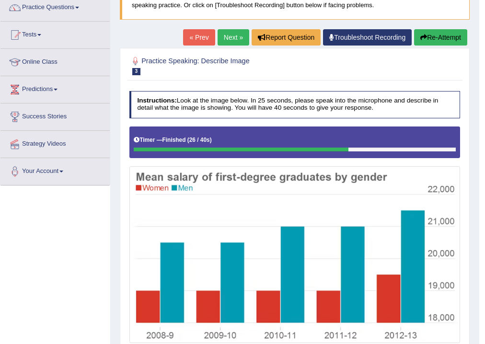
click at [234, 34] on link "Next »" at bounding box center [234, 37] width 32 height 16
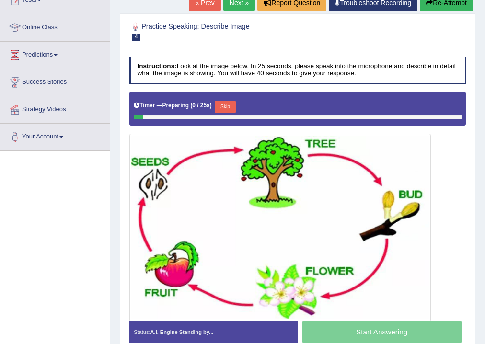
scroll to position [115, 0]
click at [228, 107] on button "Skip" at bounding box center [225, 107] width 21 height 12
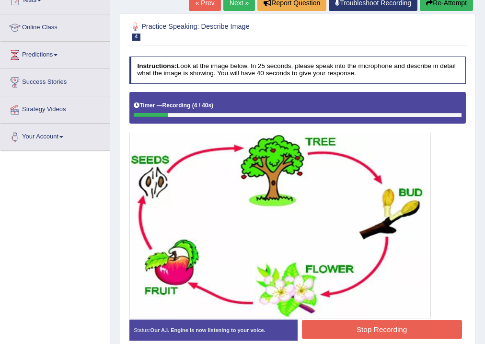
click at [444, 2] on button "Re-Attempt" at bounding box center [446, 3] width 53 height 16
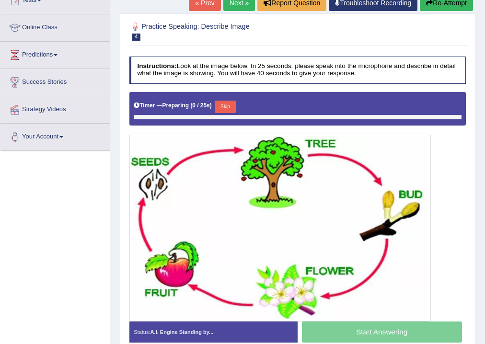
click at [224, 104] on button "Skip" at bounding box center [225, 107] width 21 height 12
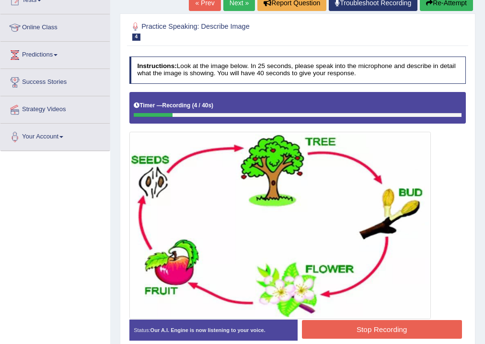
click at [448, 3] on button "Re-Attempt" at bounding box center [446, 3] width 53 height 16
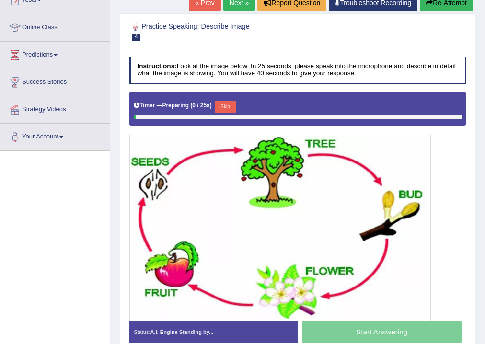
click at [227, 99] on div "Timer — Preparing ( 0 / 25s ) Skip" at bounding box center [298, 107] width 328 height 16
click at [229, 105] on button "Skip" at bounding box center [225, 107] width 21 height 12
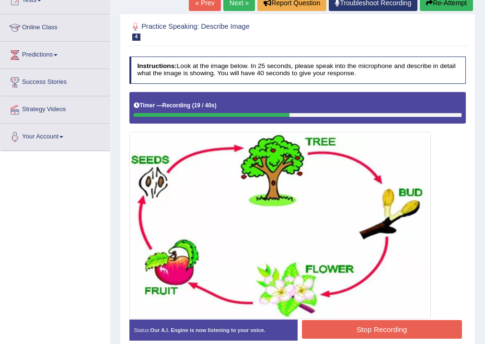
click at [346, 328] on button "Stop Recording" at bounding box center [382, 329] width 160 height 19
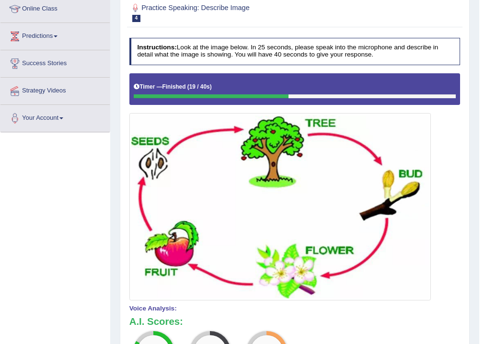
scroll to position [52, 0]
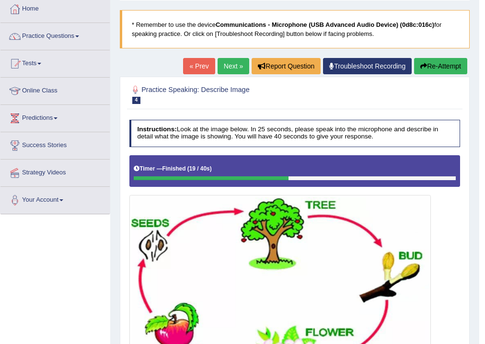
click at [432, 69] on button "Re-Attempt" at bounding box center [440, 66] width 53 height 16
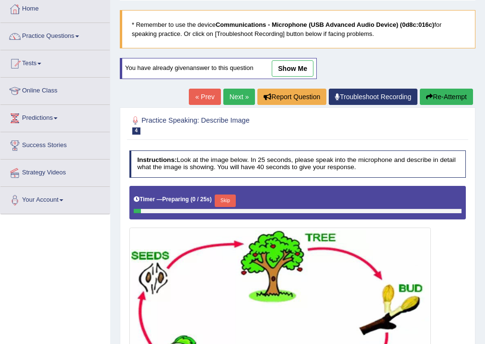
drag, startPoint x: 231, startPoint y: 199, endPoint x: 238, endPoint y: 202, distance: 8.2
click at [231, 199] on button "Skip" at bounding box center [225, 201] width 21 height 12
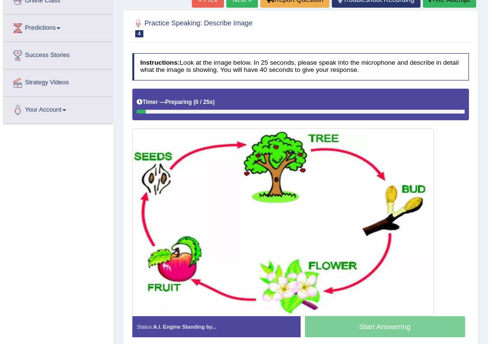
scroll to position [180, 0]
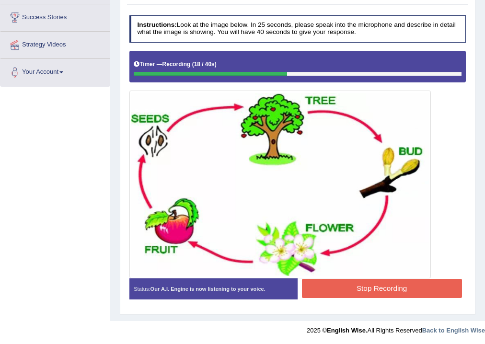
click at [345, 288] on button "Stop Recording" at bounding box center [382, 288] width 160 height 19
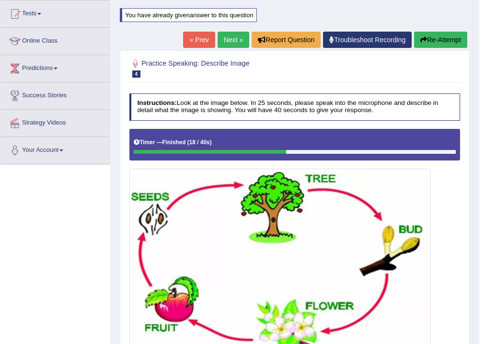
scroll to position [76, 0]
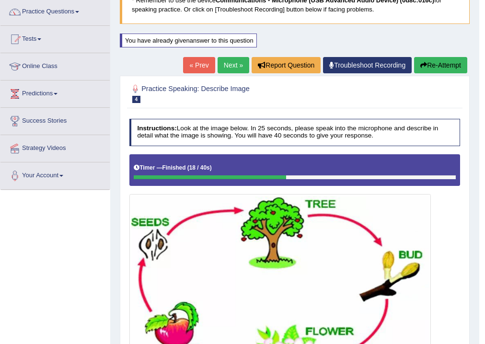
click at [451, 65] on button "Re-Attempt" at bounding box center [440, 65] width 53 height 16
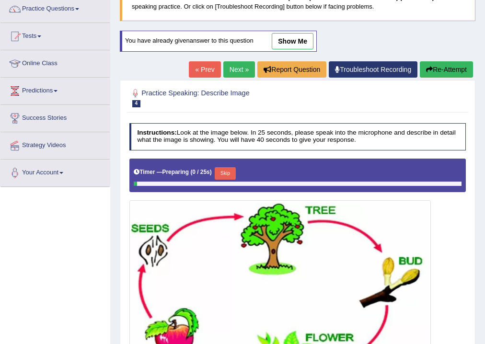
scroll to position [79, 0]
click at [230, 173] on button "Skip" at bounding box center [225, 173] width 21 height 12
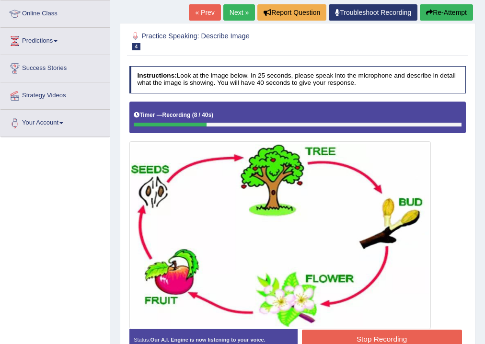
scroll to position [180, 0]
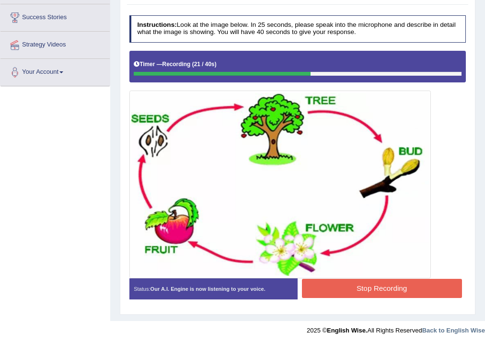
click at [404, 294] on button "Stop Recording" at bounding box center [382, 288] width 160 height 19
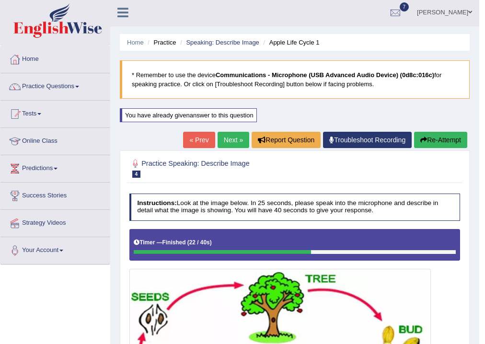
scroll to position [0, 0]
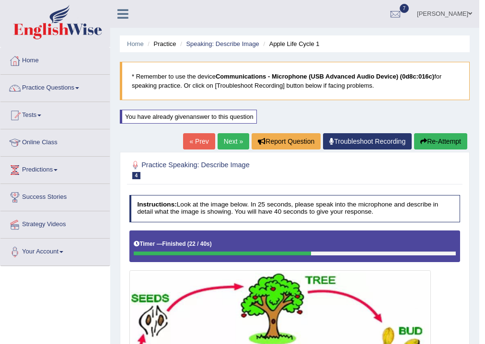
click at [231, 136] on link "Next »" at bounding box center [234, 141] width 32 height 16
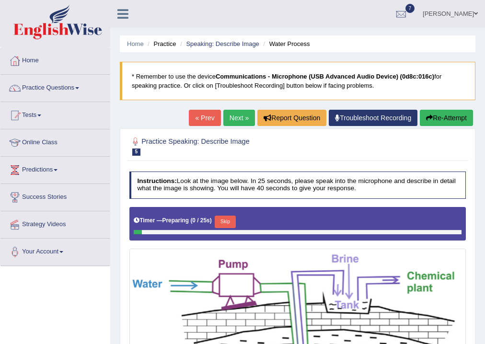
click at [227, 218] on button "Skip" at bounding box center [225, 222] width 21 height 12
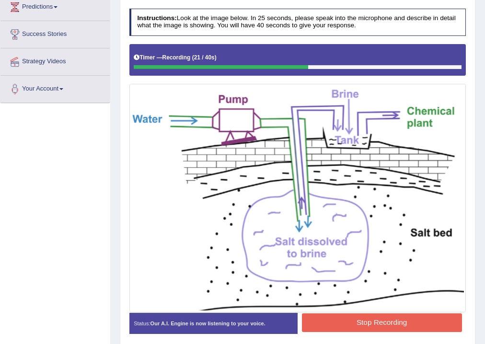
scroll to position [198, 0]
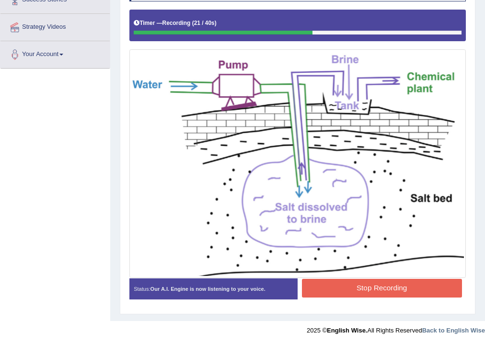
click at [385, 287] on button "Stop Recording" at bounding box center [382, 288] width 160 height 19
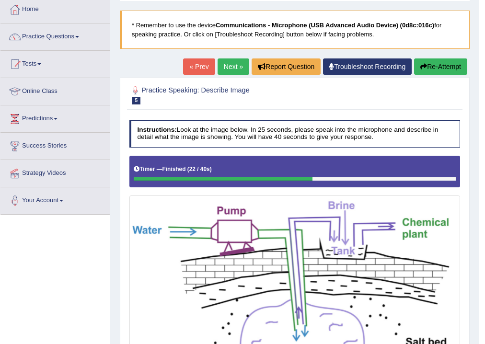
scroll to position [50, 0]
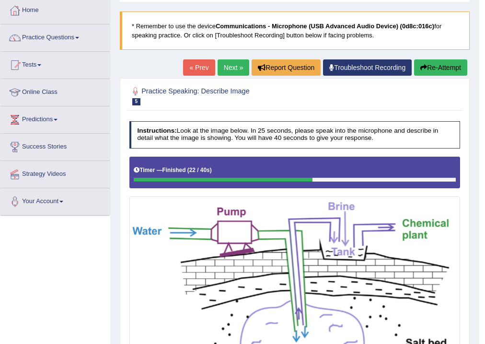
click at [432, 71] on button "Re-Attempt" at bounding box center [440, 67] width 53 height 16
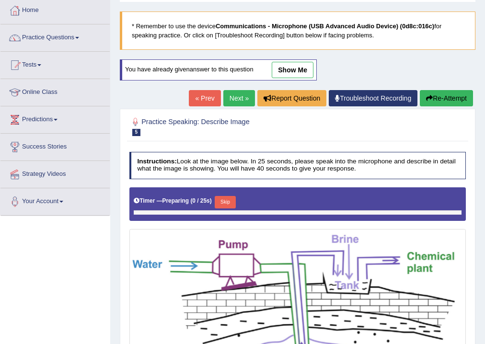
click at [232, 200] on button "Skip" at bounding box center [225, 202] width 21 height 12
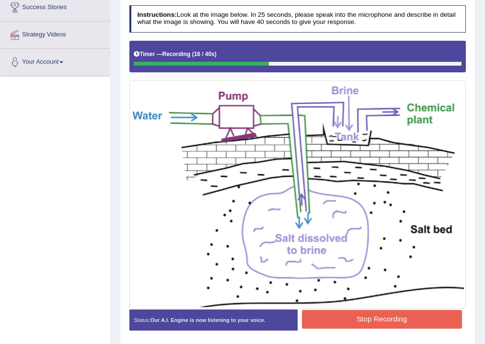
scroll to position [204, 0]
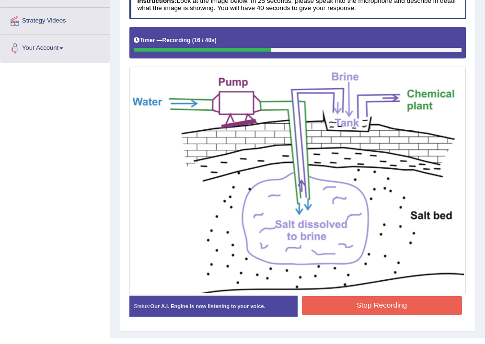
click at [349, 309] on button "Stop Recording" at bounding box center [382, 305] width 160 height 19
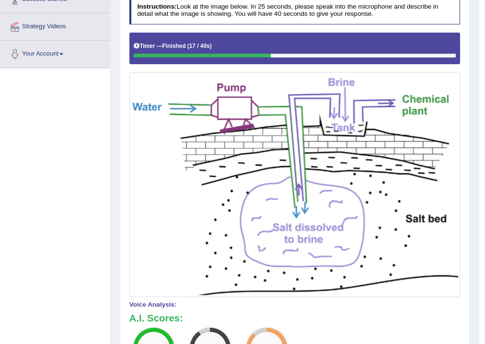
scroll to position [74, 0]
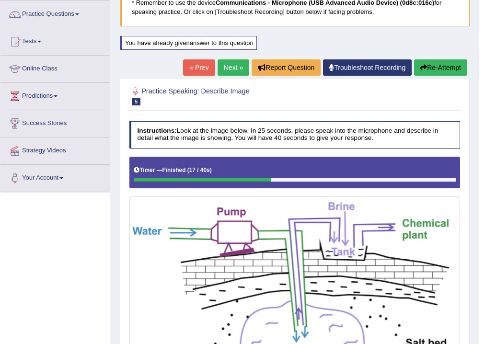
click at [230, 64] on link "Next »" at bounding box center [234, 67] width 32 height 16
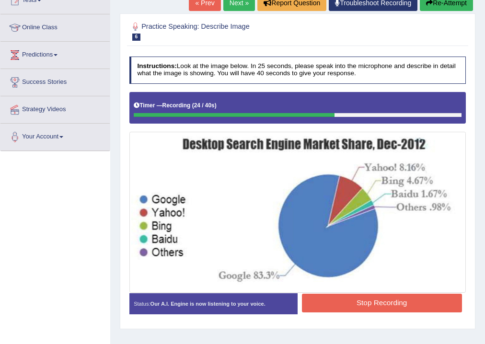
click at [412, 295] on button "Stop Recording" at bounding box center [382, 303] width 160 height 19
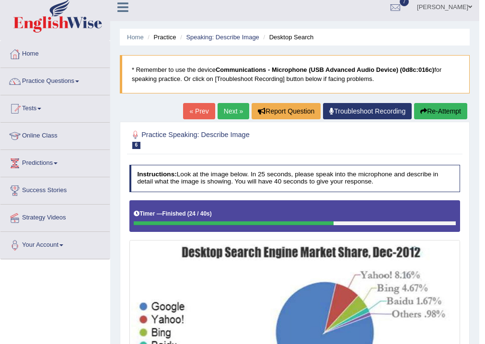
scroll to position [38, 0]
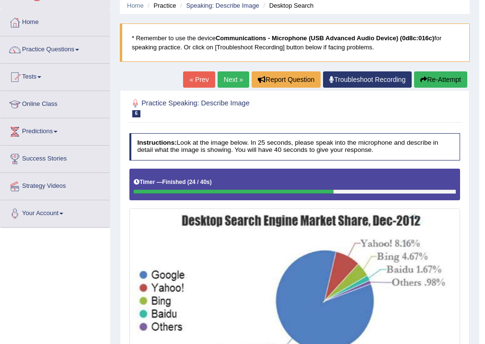
click at [235, 84] on link "Next »" at bounding box center [234, 79] width 32 height 16
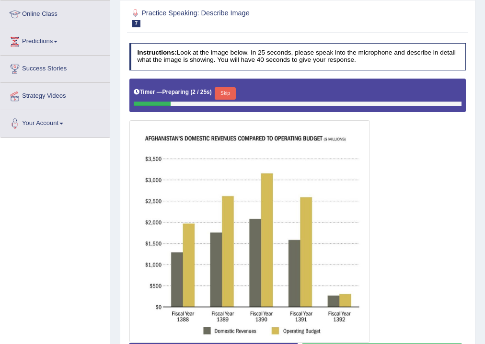
scroll to position [115, 0]
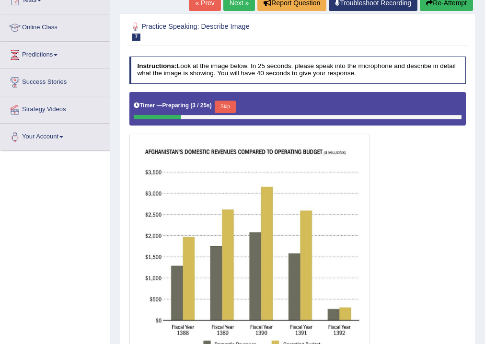
click at [224, 109] on button "Skip" at bounding box center [225, 107] width 21 height 12
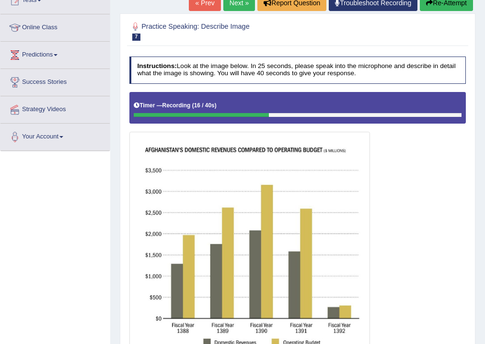
click at [434, 8] on button "Re-Attempt" at bounding box center [446, 3] width 53 height 16
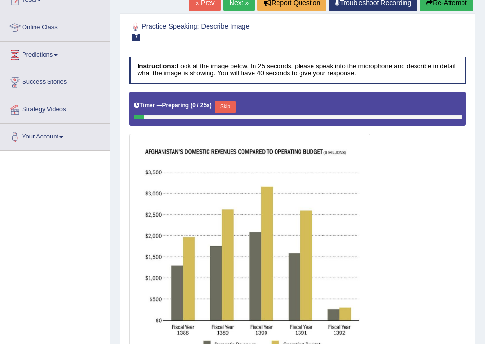
click at [224, 105] on button "Skip" at bounding box center [225, 107] width 21 height 12
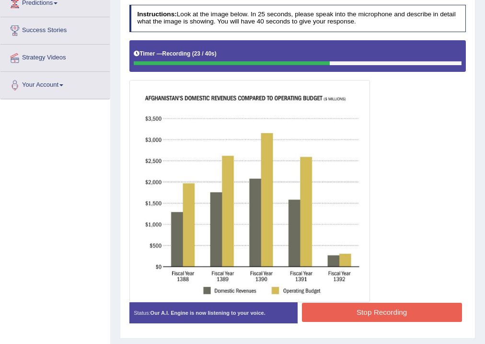
scroll to position [153, 0]
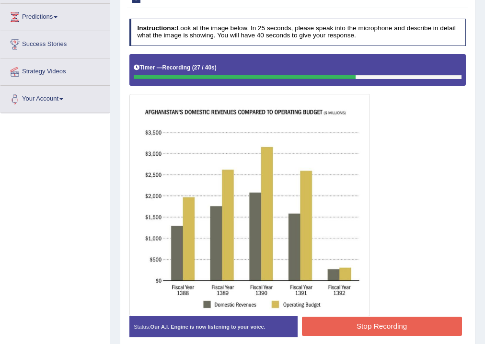
click at [380, 326] on button "Stop Recording" at bounding box center [382, 326] width 160 height 19
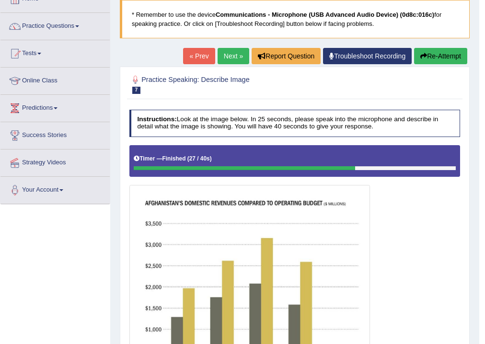
scroll to position [11, 0]
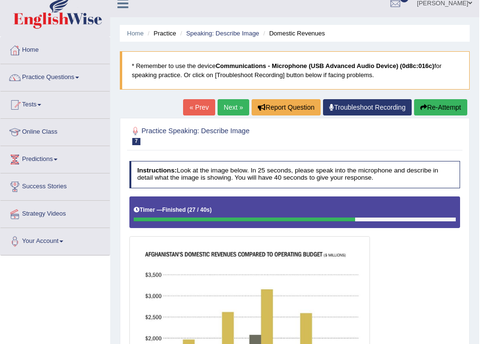
click at [437, 113] on button "Re-Attempt" at bounding box center [440, 107] width 53 height 16
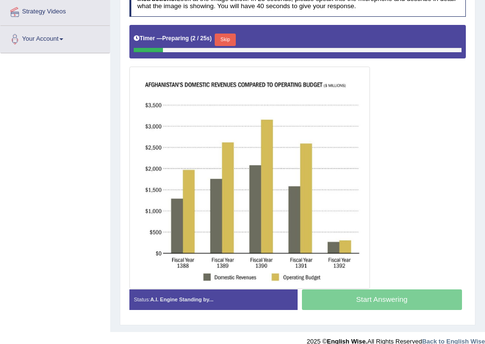
click at [226, 38] on button "Skip" at bounding box center [225, 40] width 21 height 12
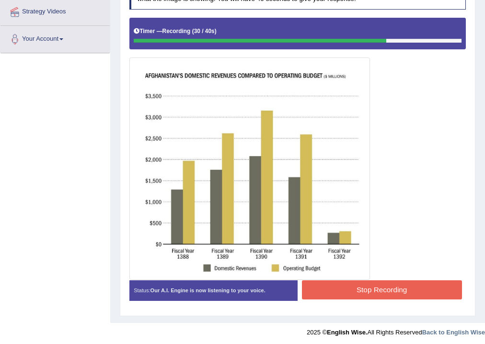
click at [424, 274] on div at bounding box center [297, 149] width 337 height 262
click at [418, 284] on button "Stop Recording" at bounding box center [382, 290] width 160 height 19
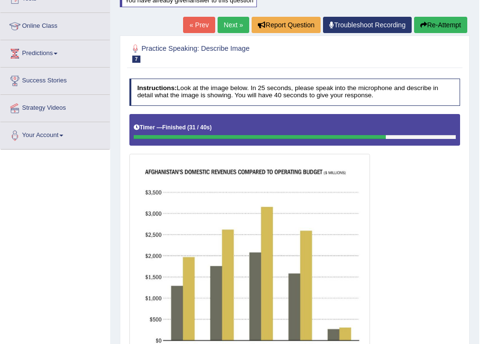
scroll to position [109, 0]
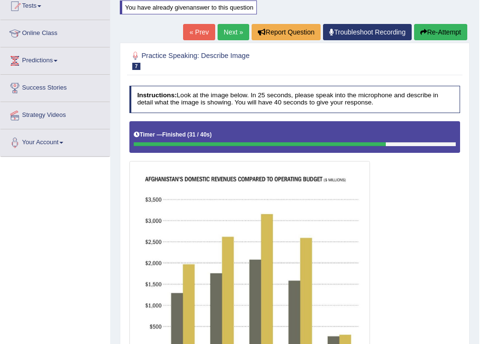
click at [226, 33] on link "Next »" at bounding box center [234, 32] width 32 height 16
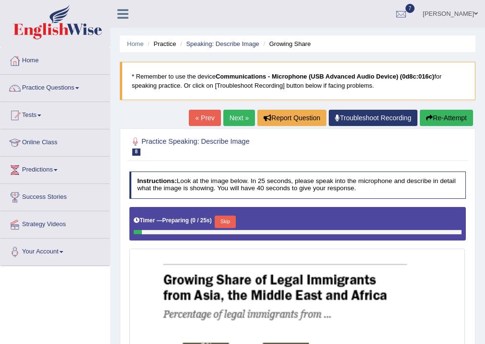
click at [223, 222] on button "Skip" at bounding box center [225, 222] width 21 height 12
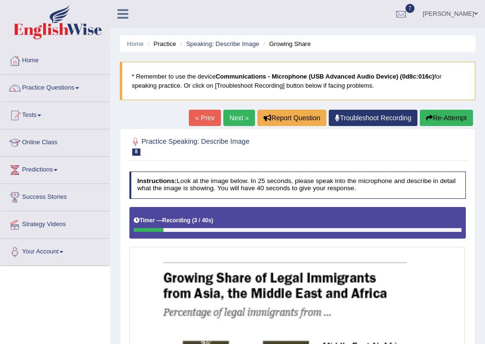
click at [440, 115] on button "Re-Attempt" at bounding box center [446, 118] width 53 height 16
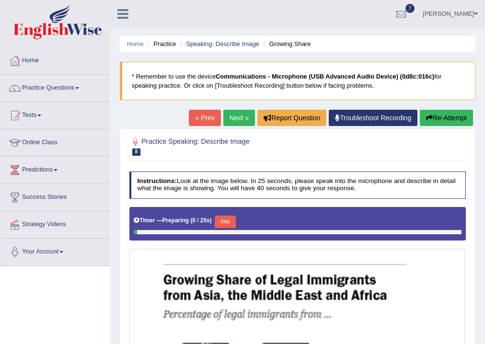
click at [217, 219] on div "Timer — Preparing ( 0 / 25s ) Skip" at bounding box center [298, 222] width 328 height 16
click at [223, 220] on button "Skip" at bounding box center [225, 222] width 21 height 12
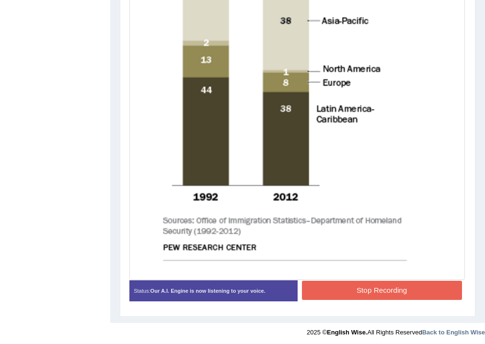
scroll to position [403, 0]
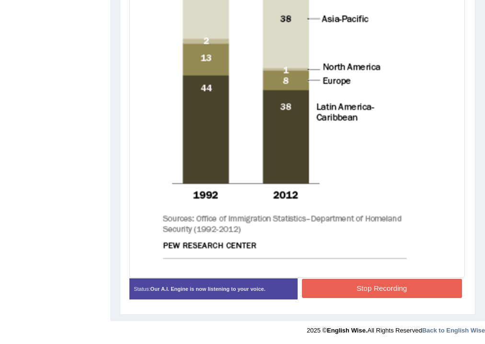
click at [359, 272] on img at bounding box center [297, 61] width 332 height 431
click at [368, 284] on button "Stop Recording" at bounding box center [382, 288] width 160 height 19
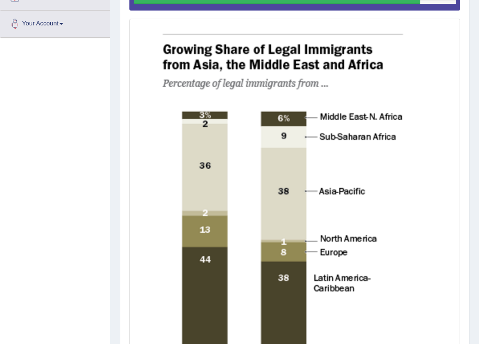
scroll to position [101, 0]
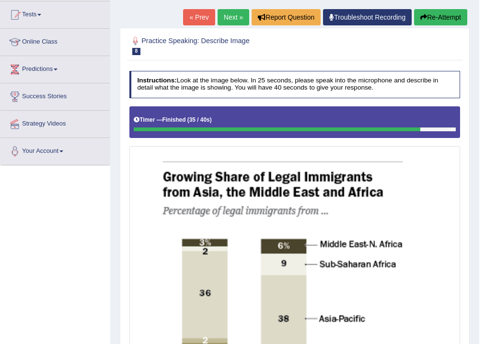
click at [238, 15] on link "Next »" at bounding box center [234, 17] width 32 height 16
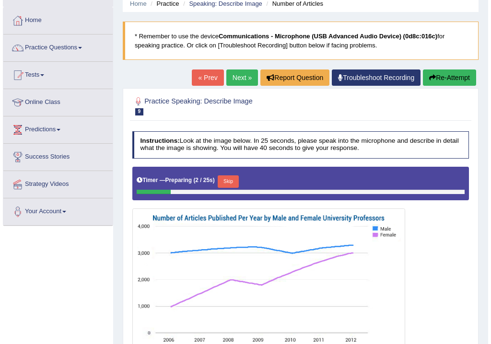
scroll to position [115, 0]
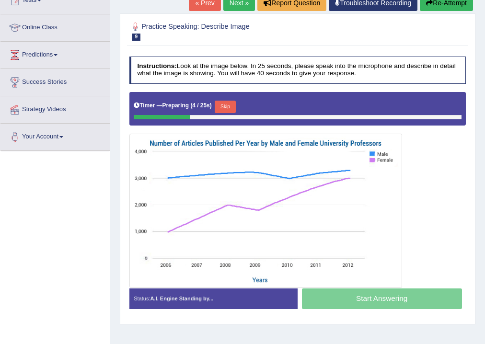
click at [227, 106] on button "Skip" at bounding box center [225, 107] width 21 height 12
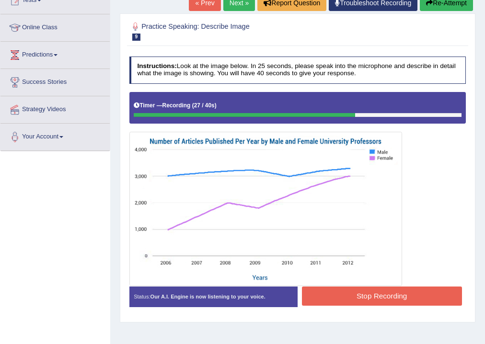
drag, startPoint x: 273, startPoint y: 84, endPoint x: 267, endPoint y: 100, distance: 16.8
click at [400, 293] on button "Stop Recording" at bounding box center [382, 296] width 160 height 19
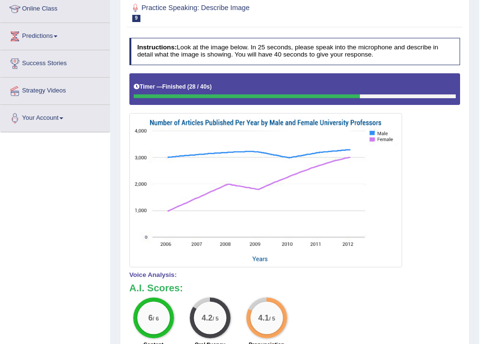
scroll to position [56, 0]
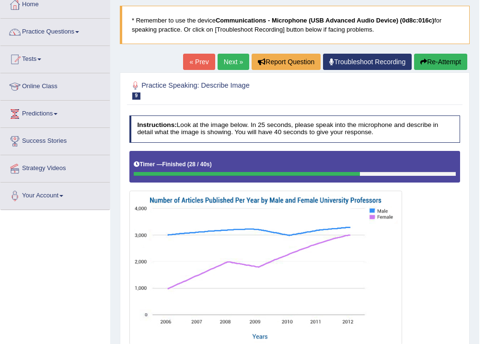
click at [231, 59] on link "Next »" at bounding box center [234, 62] width 32 height 16
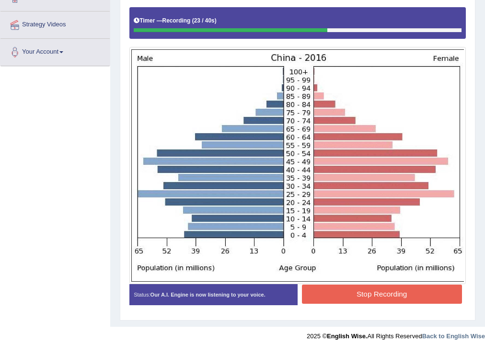
scroll to position [206, 0]
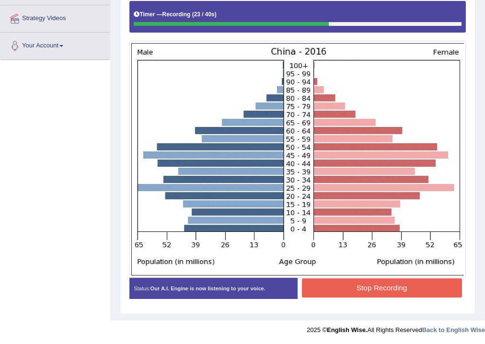
click at [375, 280] on button "Stop Recording" at bounding box center [382, 288] width 160 height 19
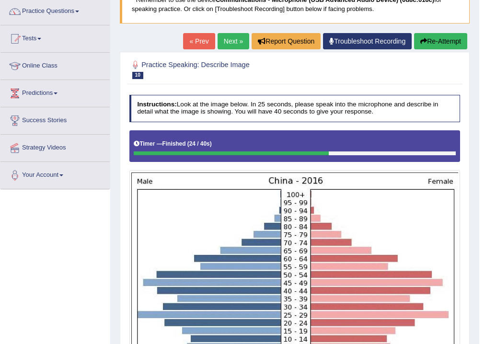
scroll to position [59, 0]
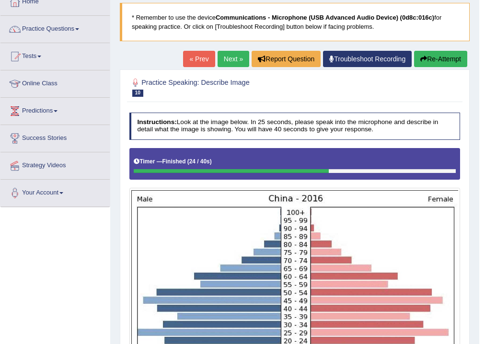
drag, startPoint x: 429, startPoint y: 77, endPoint x: 412, endPoint y: 86, distance: 19.7
click at [445, 59] on button "Re-Attempt" at bounding box center [440, 59] width 53 height 16
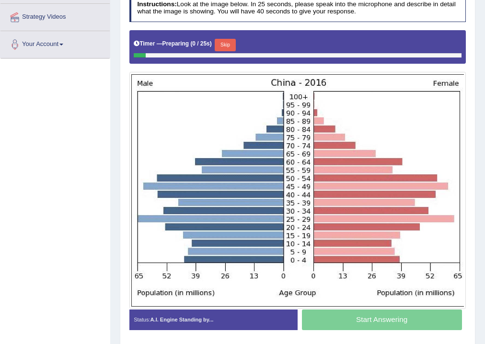
scroll to position [212, 0]
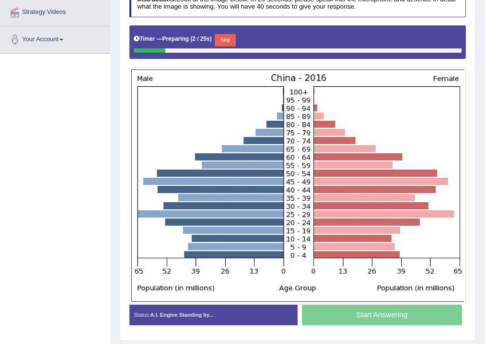
click at [227, 37] on button "Skip" at bounding box center [225, 40] width 21 height 12
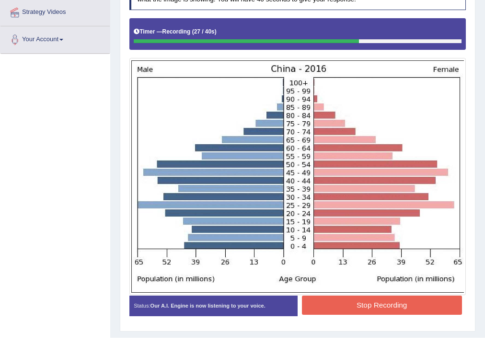
click at [401, 309] on button "Stop Recording" at bounding box center [382, 305] width 160 height 19
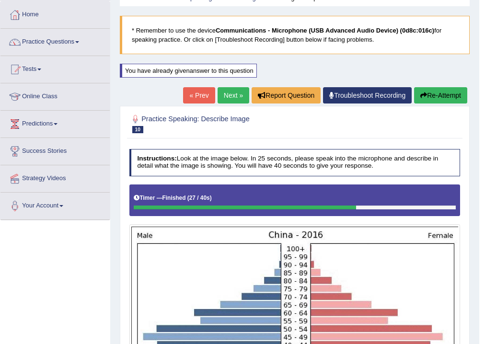
scroll to position [45, 0]
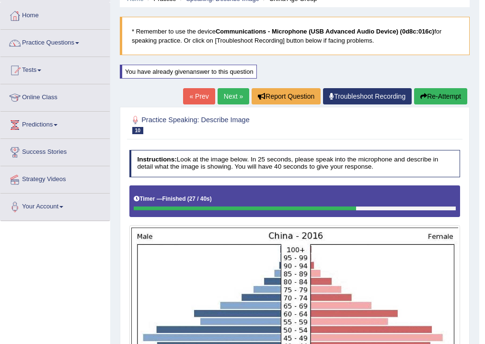
click at [225, 92] on link "Next »" at bounding box center [234, 96] width 32 height 16
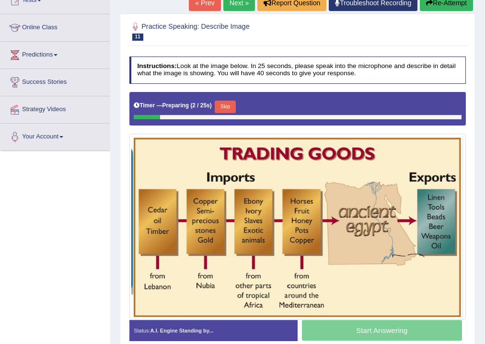
click at [225, 106] on button "Skip" at bounding box center [225, 107] width 21 height 12
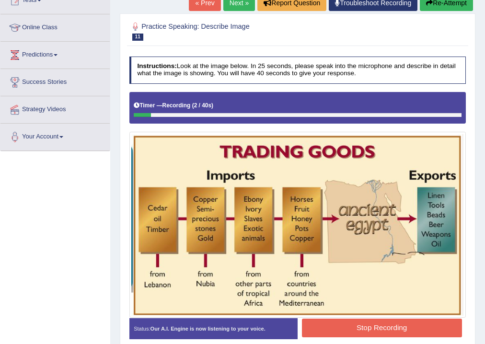
click at [434, 12] on div "« Prev Next » Report Question Troubleshoot Recording Re-Attempt" at bounding box center [332, 4] width 287 height 19
click at [436, 8] on button "Re-Attempt" at bounding box center [446, 3] width 53 height 16
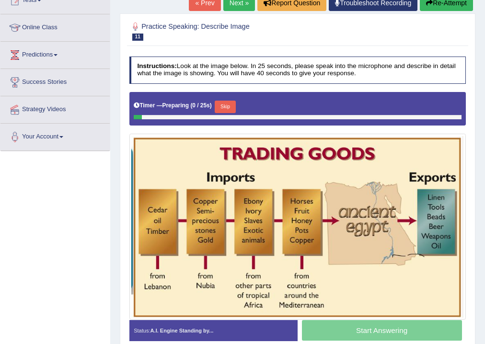
click at [231, 104] on button "Skip" at bounding box center [225, 107] width 21 height 12
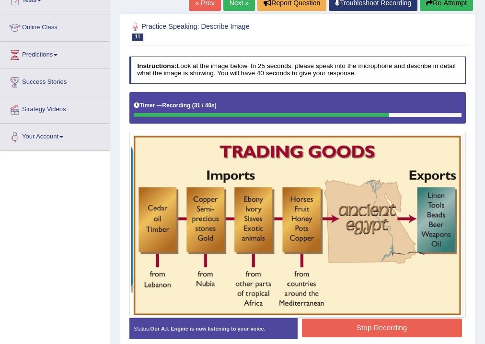
drag, startPoint x: 389, startPoint y: 52, endPoint x: 359, endPoint y: 163, distance: 115.3
click at [395, 328] on button "Stop Recording" at bounding box center [382, 328] width 160 height 19
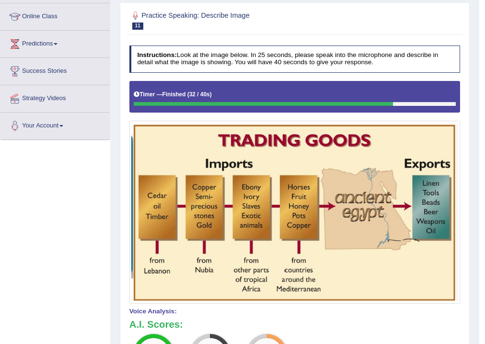
scroll to position [9, 0]
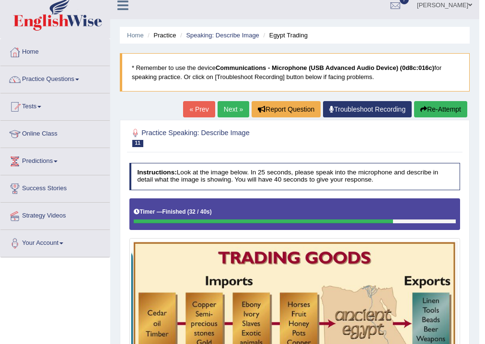
click at [231, 109] on link "Next »" at bounding box center [234, 109] width 32 height 16
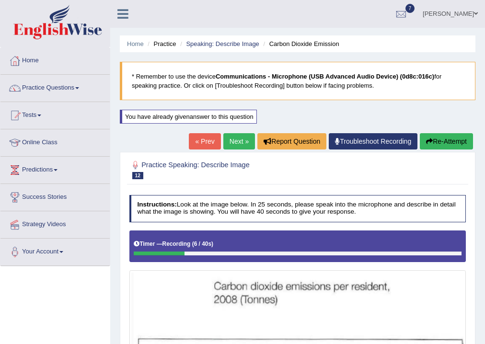
click at [447, 139] on button "Re-Attempt" at bounding box center [446, 141] width 53 height 16
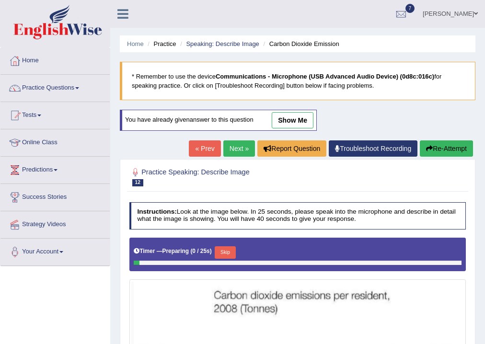
click at [234, 255] on button "Skip" at bounding box center [225, 252] width 21 height 12
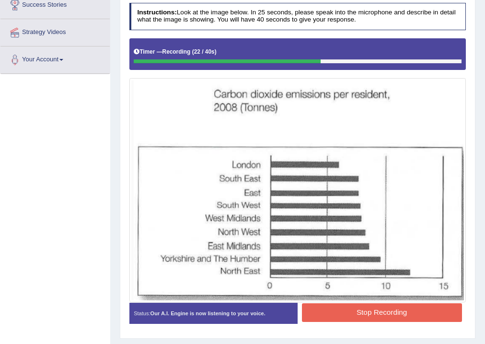
scroll to position [178, 0]
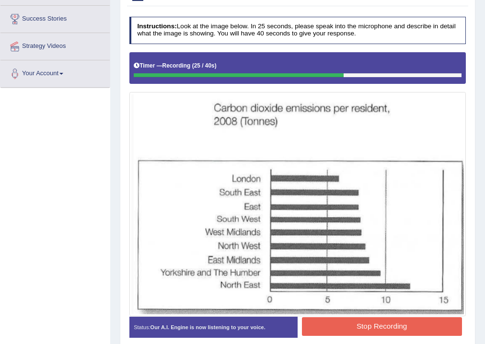
click at [375, 322] on button "Stop Recording" at bounding box center [382, 326] width 160 height 19
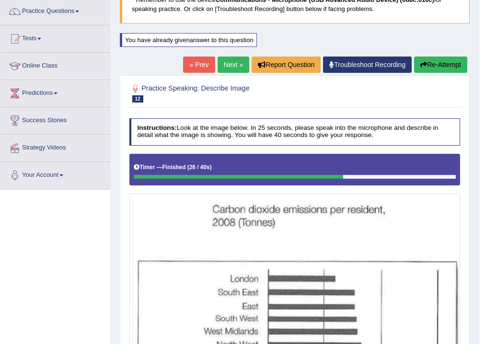
scroll to position [70, 0]
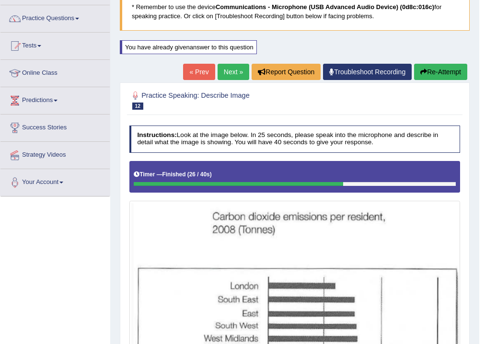
click at [236, 67] on link "Next »" at bounding box center [234, 72] width 32 height 16
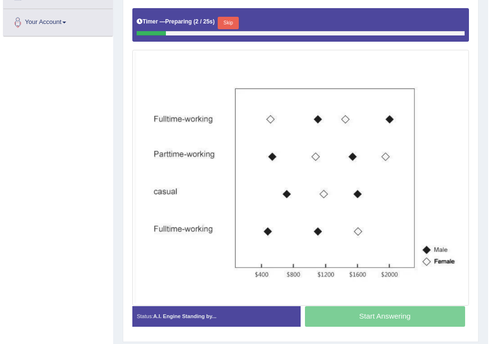
scroll to position [230, 0]
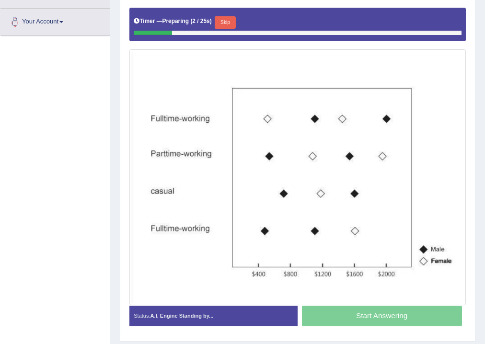
click at [226, 21] on button "Skip" at bounding box center [225, 22] width 21 height 12
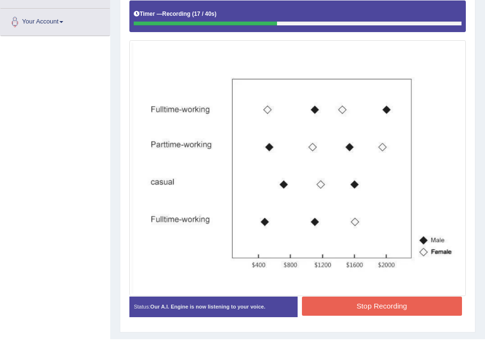
drag, startPoint x: 356, startPoint y: 306, endPoint x: 351, endPoint y: 280, distance: 27.3
click at [357, 305] on button "Stop Recording" at bounding box center [382, 306] width 160 height 19
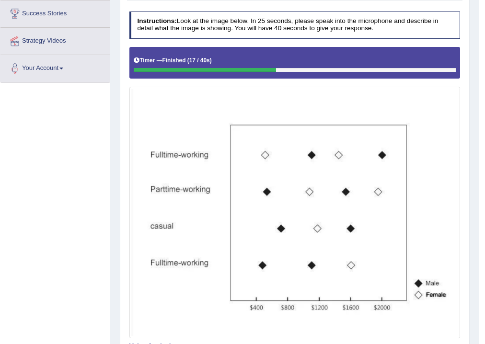
scroll to position [62, 0]
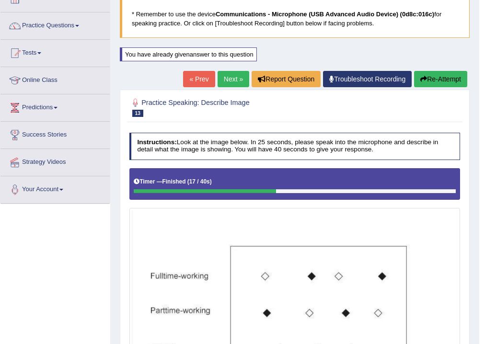
click at [236, 81] on link "Next »" at bounding box center [234, 79] width 32 height 16
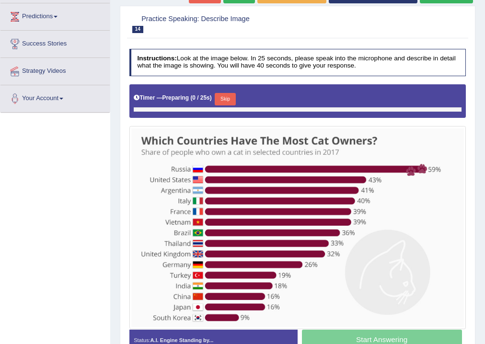
scroll to position [175, 0]
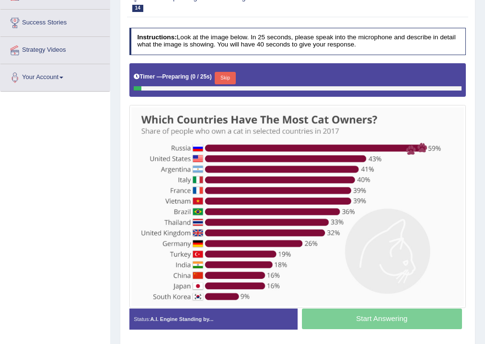
click at [223, 91] on div "Timer — Preparing ( 0 / 25s ) Skip" at bounding box center [297, 80] width 337 height 34
click at [225, 86] on div at bounding box center [298, 88] width 328 height 4
click at [228, 81] on button "Skip" at bounding box center [225, 78] width 21 height 12
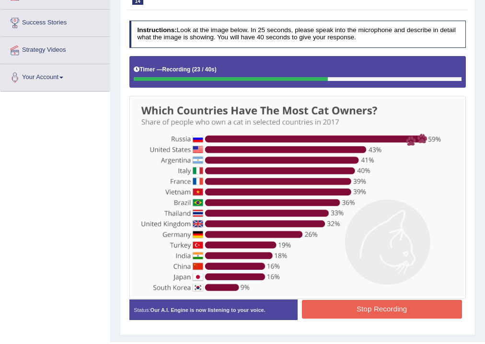
click at [375, 314] on button "Stop Recording" at bounding box center [382, 309] width 160 height 19
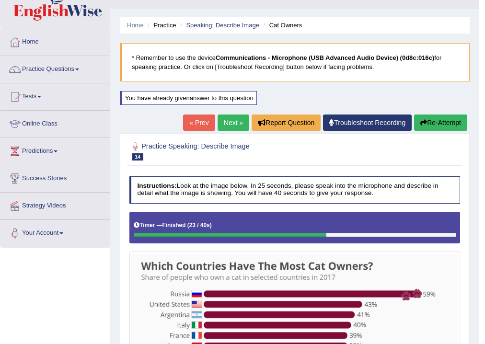
scroll to position [11, 0]
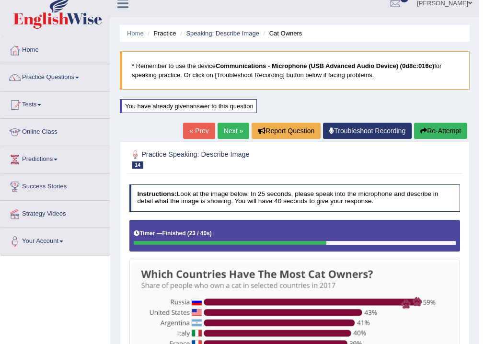
click at [238, 127] on link "Next »" at bounding box center [234, 131] width 32 height 16
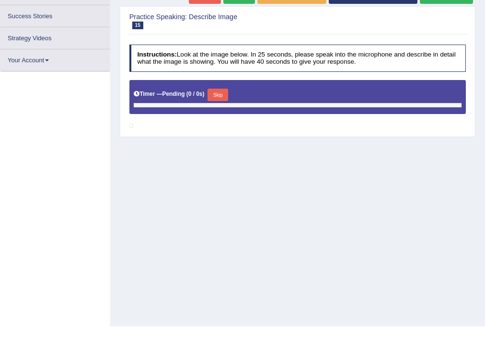
scroll to position [153, 0]
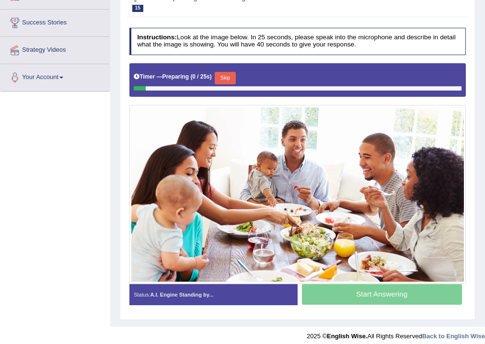
click at [224, 79] on button "Skip" at bounding box center [225, 78] width 21 height 12
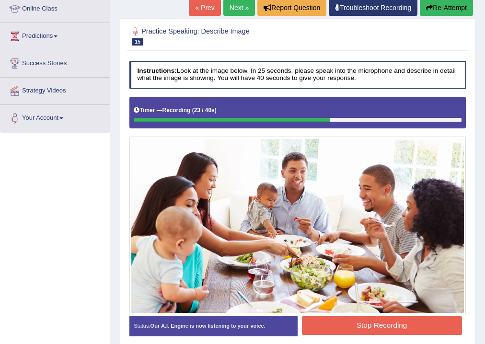
scroll to position [133, 0]
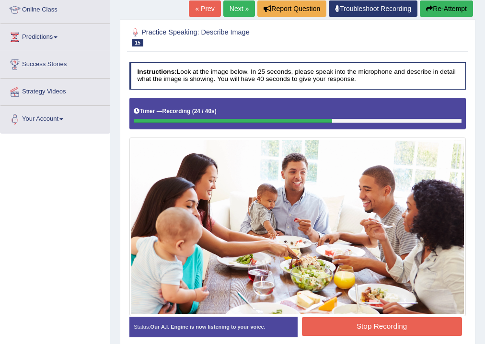
click at [373, 330] on button "Stop Recording" at bounding box center [382, 326] width 160 height 19
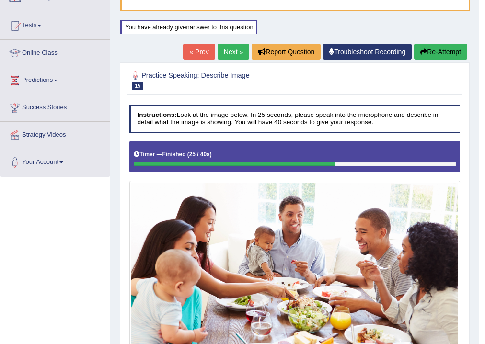
scroll to position [63, 0]
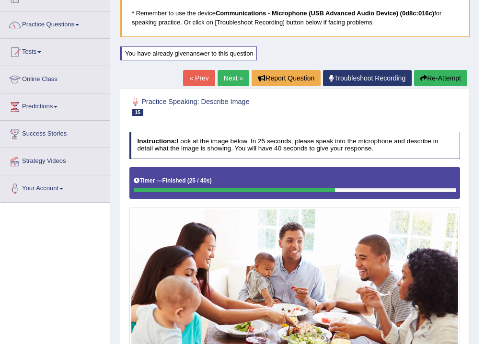
click at [226, 75] on link "Next »" at bounding box center [234, 78] width 32 height 16
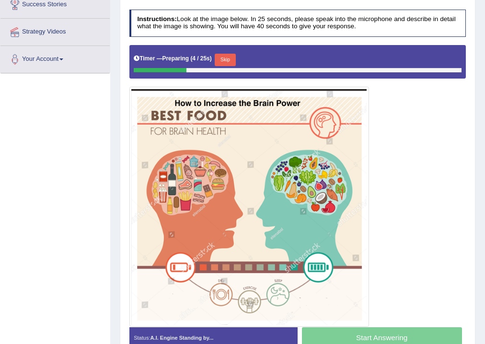
scroll to position [115, 0]
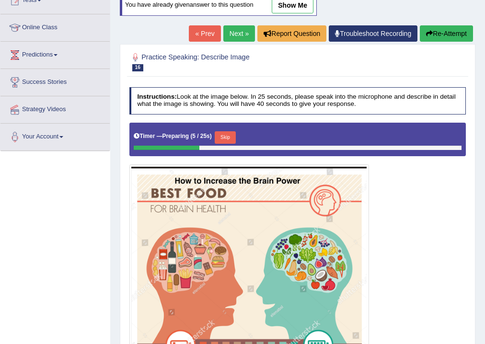
click at [288, 7] on link "show me" at bounding box center [293, 5] width 42 height 16
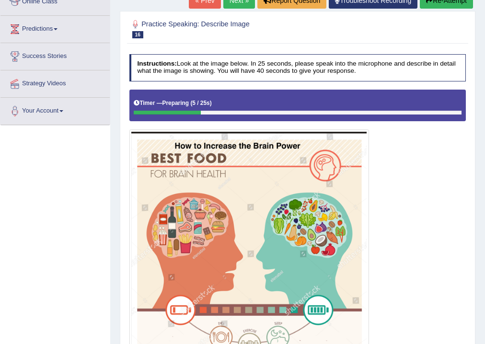
scroll to position [49, 0]
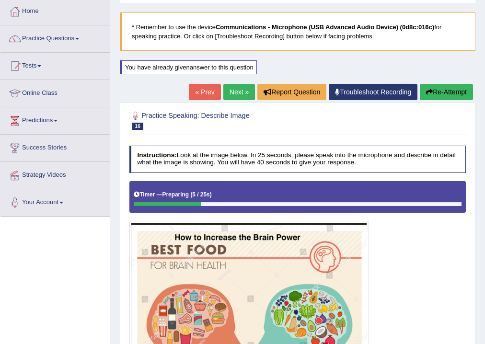
click at [437, 94] on button "Re-Attempt" at bounding box center [446, 92] width 53 height 16
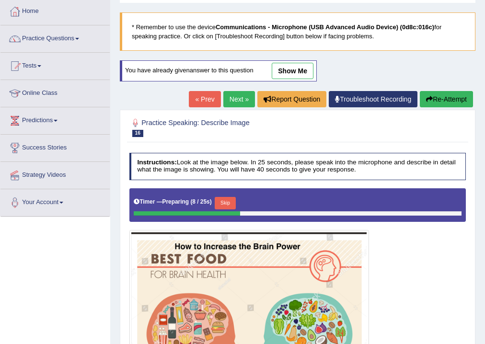
click at [229, 200] on button "Skip" at bounding box center [225, 203] width 21 height 12
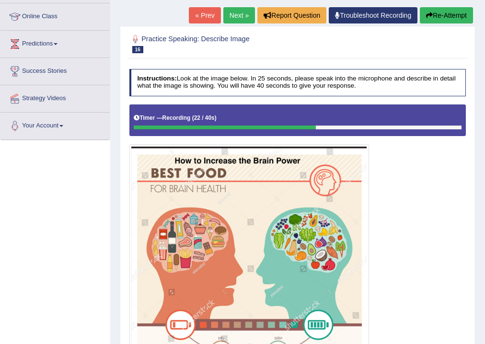
scroll to position [203, 0]
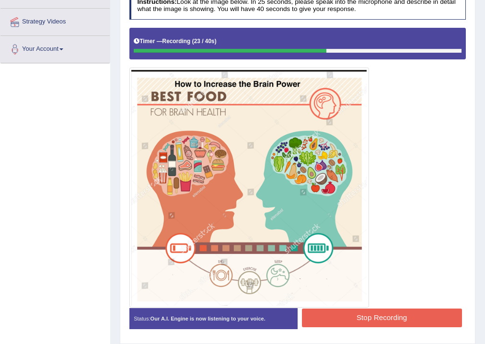
click at [352, 309] on button "Stop Recording" at bounding box center [382, 318] width 160 height 19
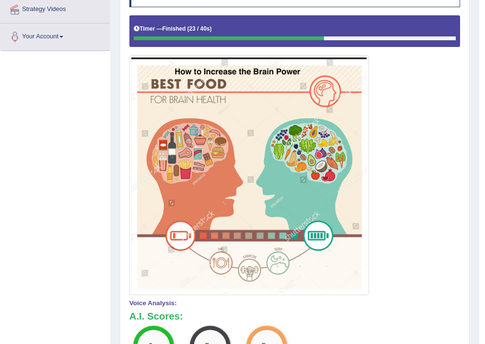
scroll to position [51, 0]
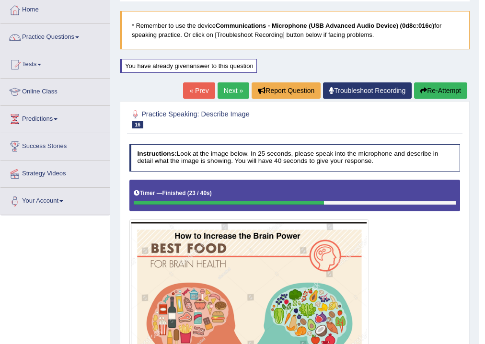
click at [239, 89] on link "Next »" at bounding box center [234, 90] width 32 height 16
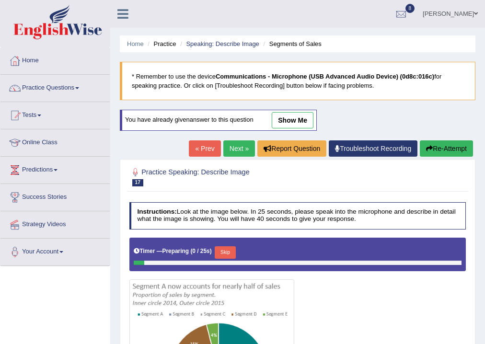
scroll to position [153, 0]
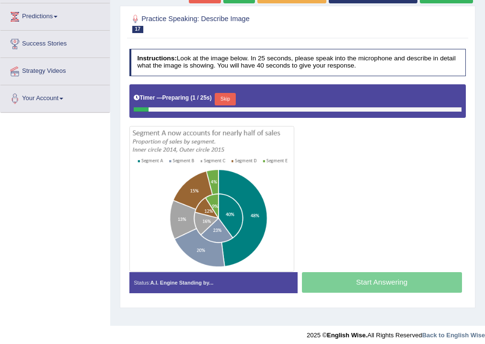
drag, startPoint x: 232, startPoint y: 91, endPoint x: 256, endPoint y: 105, distance: 27.6
click at [232, 91] on div "Timer — Preparing ( 1 / 25s ) Skip" at bounding box center [298, 99] width 328 height 16
click at [230, 98] on button "Skip" at bounding box center [225, 99] width 21 height 12
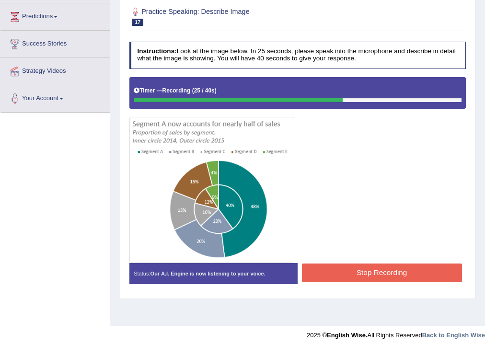
drag, startPoint x: 370, startPoint y: 271, endPoint x: 366, endPoint y: 255, distance: 17.2
click at [370, 270] on button "Stop Recording" at bounding box center [382, 273] width 160 height 19
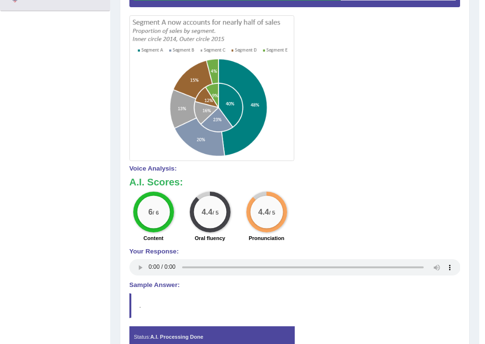
scroll to position [71, 0]
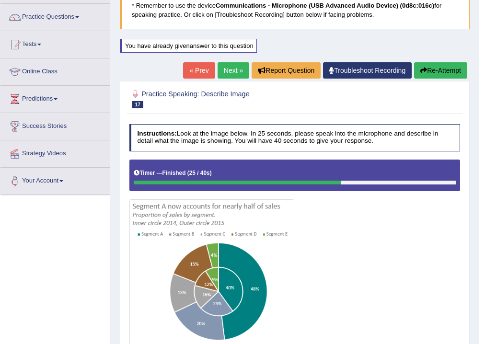
drag, startPoint x: 222, startPoint y: 67, endPoint x: 223, endPoint y: 73, distance: 5.8
click at [222, 67] on link "Next »" at bounding box center [234, 70] width 32 height 16
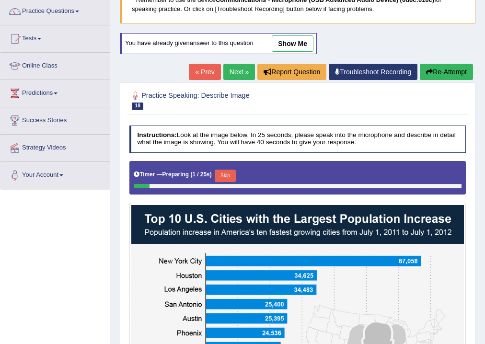
scroll to position [77, 0]
click at [234, 168] on div "Timer — Preparing ( 1 / 25s ) Skip" at bounding box center [298, 176] width 328 height 16
click at [231, 170] on button "Skip" at bounding box center [225, 176] width 21 height 12
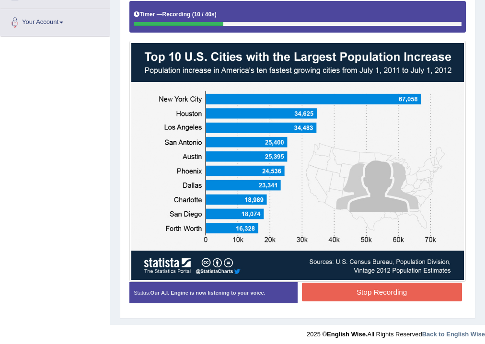
scroll to position [234, 0]
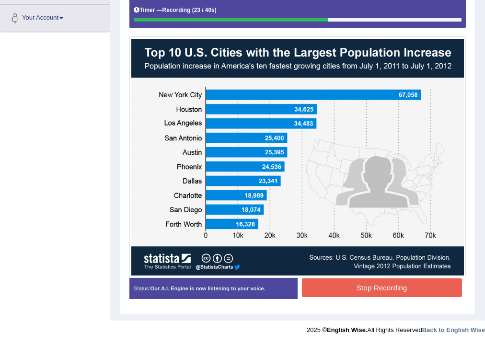
click at [360, 284] on button "Stop Recording" at bounding box center [382, 288] width 160 height 19
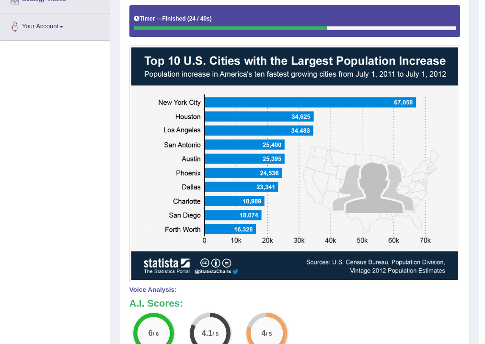
scroll to position [86, 0]
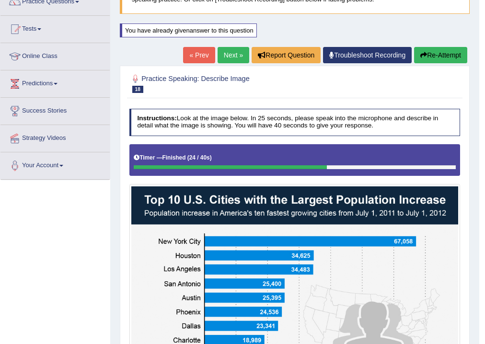
click at [240, 55] on link "Next »" at bounding box center [234, 55] width 32 height 16
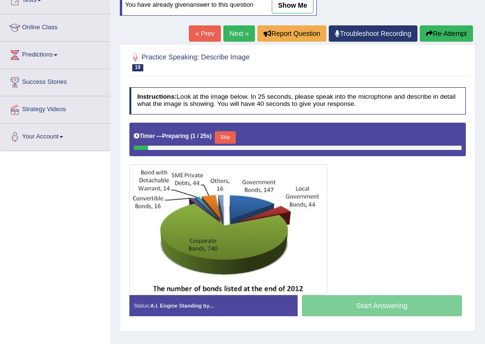
click at [226, 134] on button "Skip" at bounding box center [225, 137] width 21 height 12
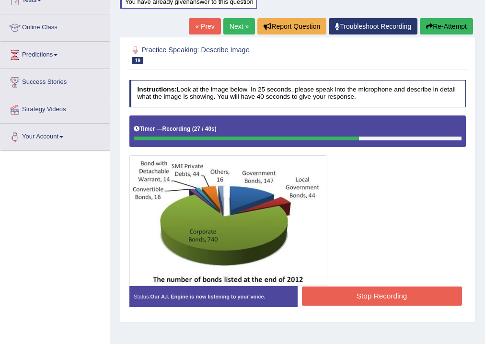
click at [336, 292] on button "Stop Recording" at bounding box center [382, 296] width 160 height 19
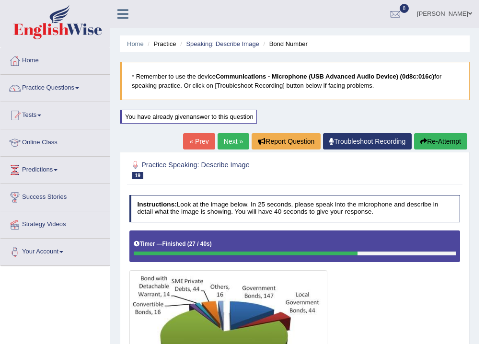
click at [238, 144] on link "Next »" at bounding box center [234, 141] width 32 height 16
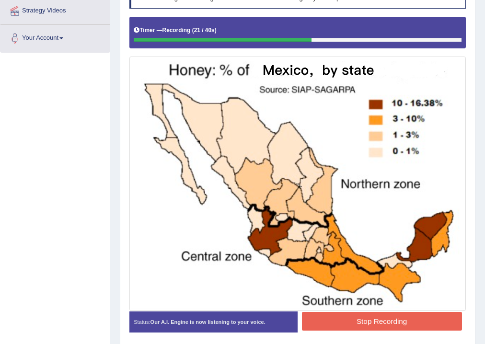
scroll to position [247, 0]
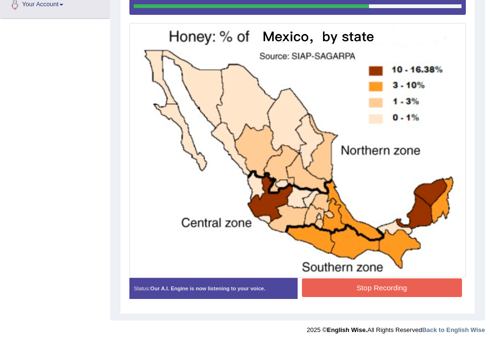
click at [405, 280] on button "Stop Recording" at bounding box center [382, 288] width 160 height 19
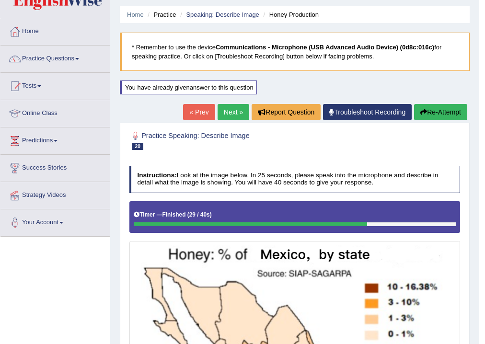
scroll to position [0, 0]
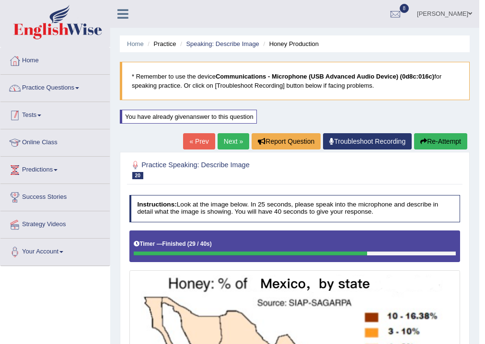
click at [82, 92] on link "Practice Questions" at bounding box center [54, 87] width 109 height 24
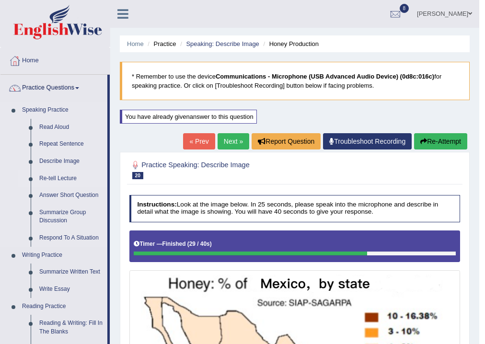
click at [73, 175] on link "Re-tell Lecture" at bounding box center [71, 178] width 72 height 17
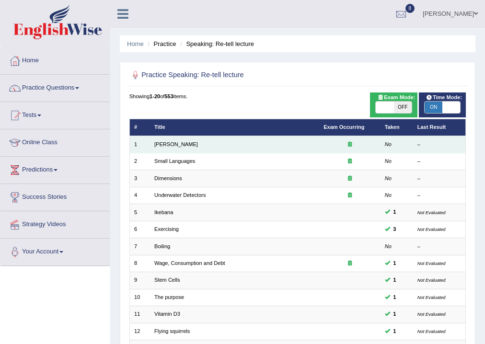
click at [177, 138] on td "[PERSON_NAME]" at bounding box center [234, 144] width 169 height 17
click at [176, 143] on link "[PERSON_NAME]" at bounding box center [176, 144] width 44 height 6
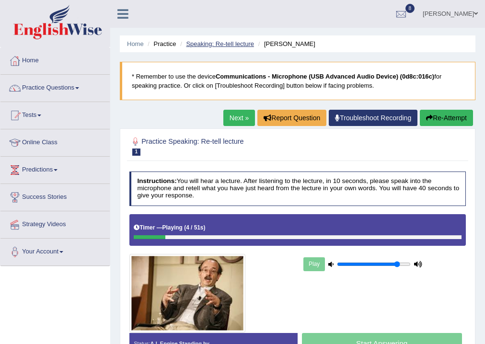
click at [216, 40] on link "Speaking: Re-tell lecture" at bounding box center [220, 43] width 68 height 7
